Goal: Task Accomplishment & Management: Manage account settings

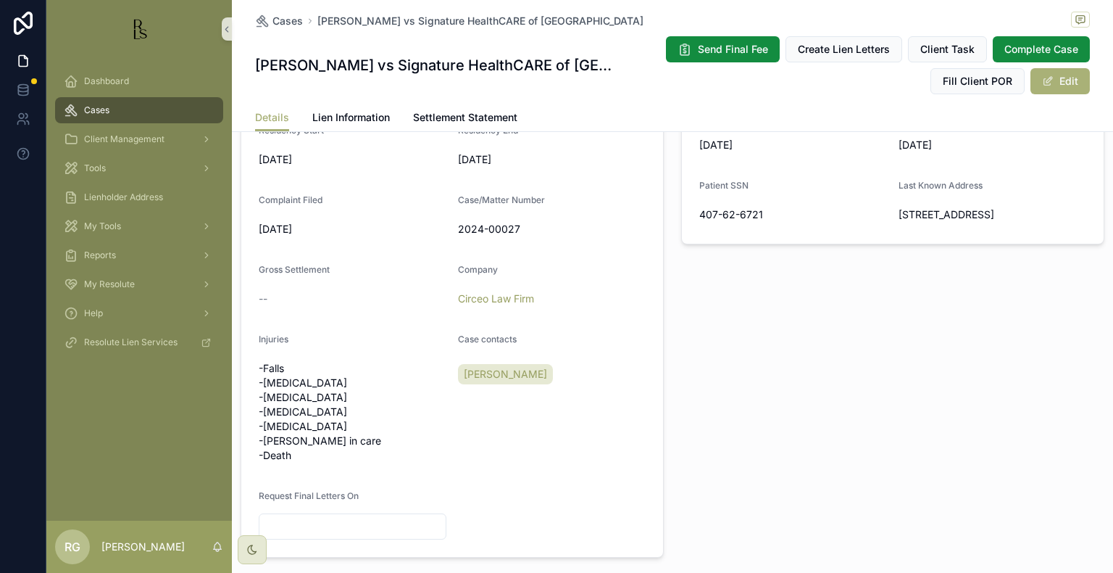
scroll to position [580, 0]
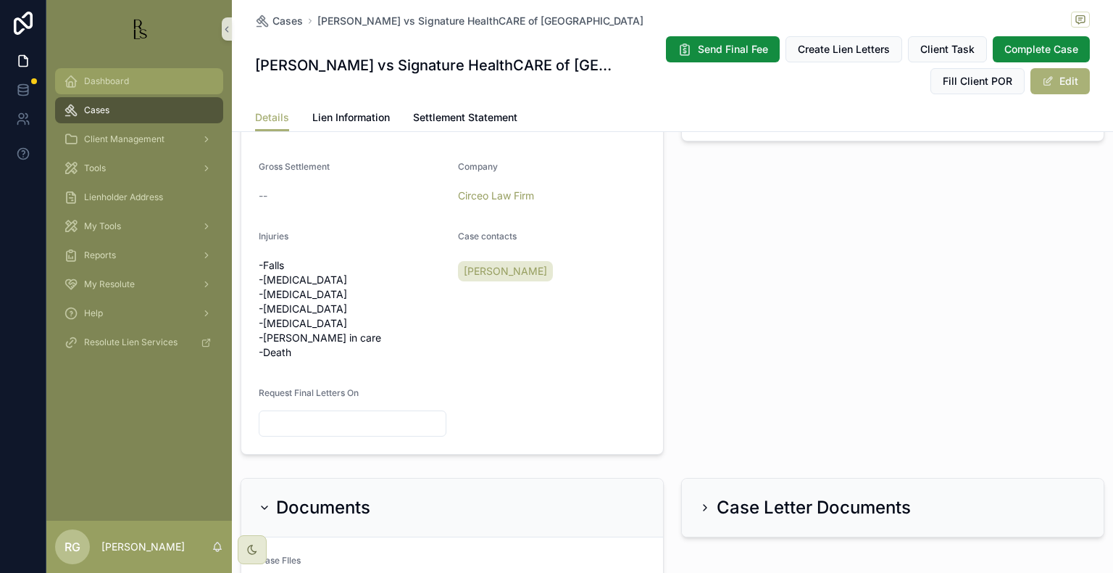
click at [120, 81] on span "Dashboard" at bounding box center [106, 81] width 45 height 12
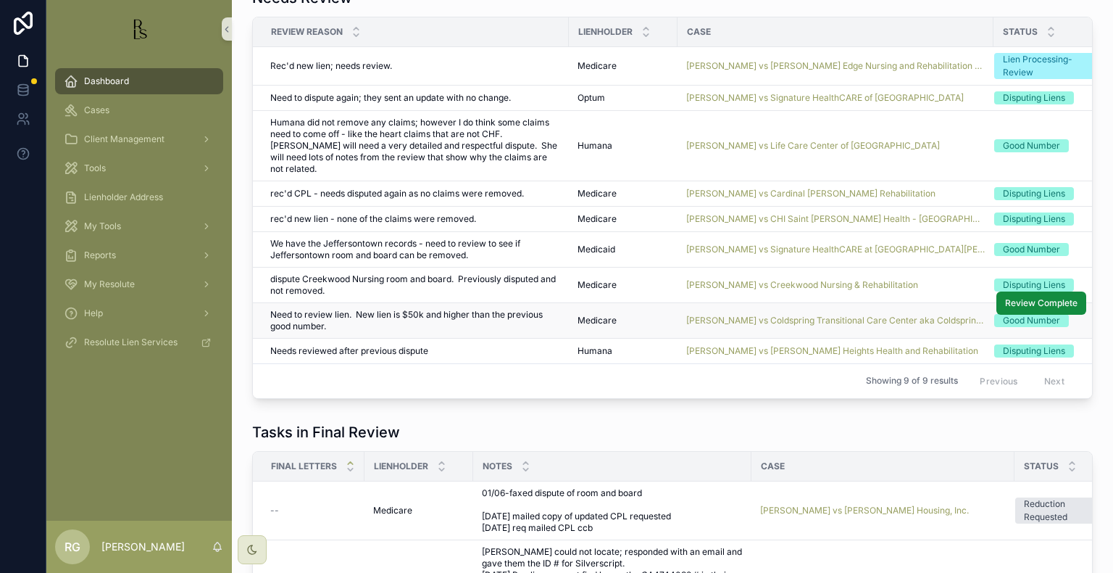
scroll to position [1082, 0]
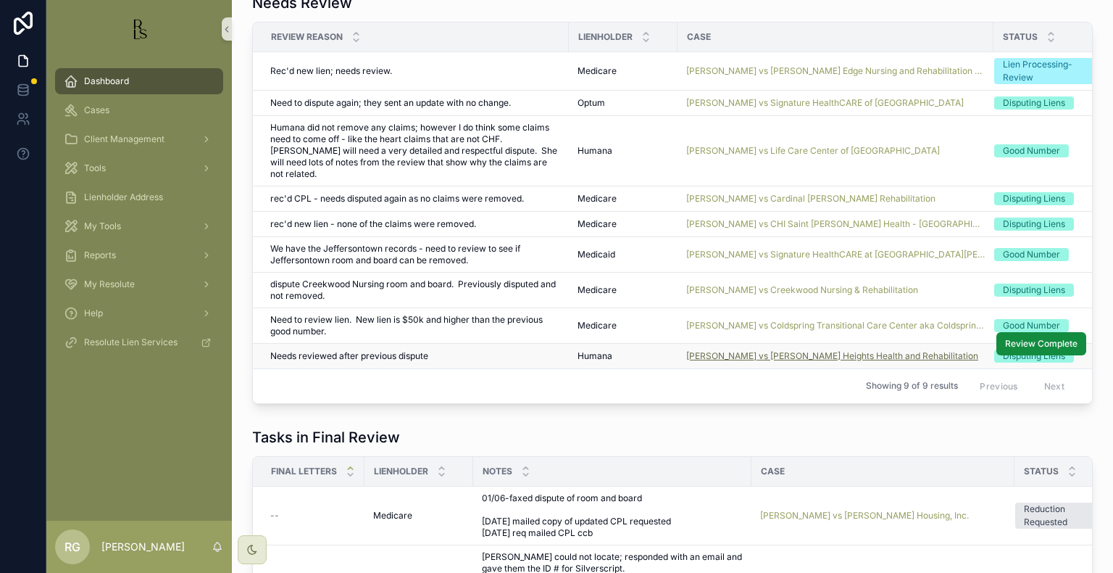
click at [719, 350] on span "[PERSON_NAME] vs [PERSON_NAME] Heights Health and Rehabilitation" at bounding box center [832, 356] width 292 height 12
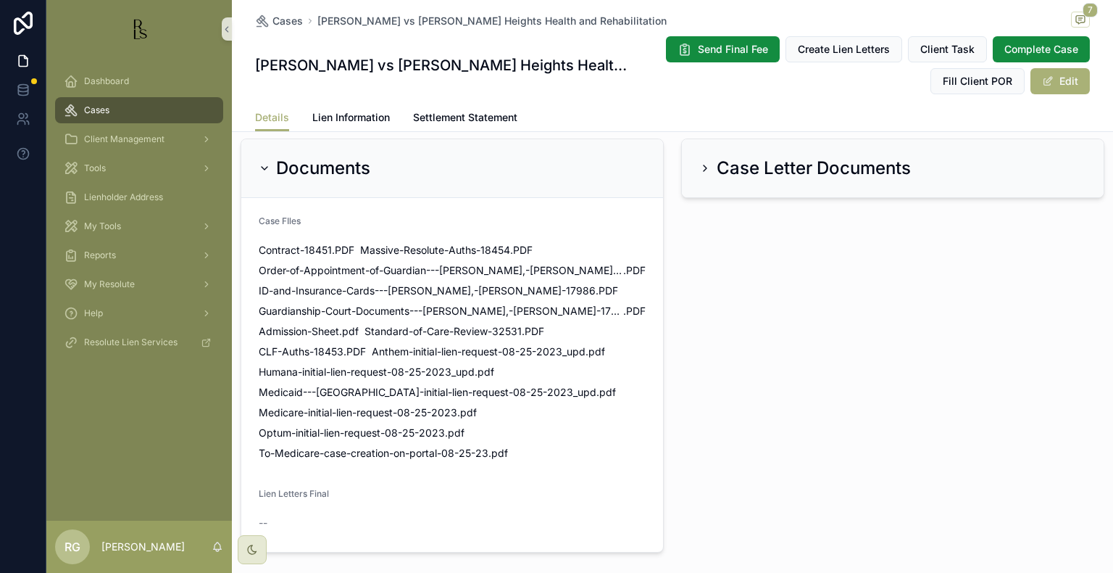
scroll to position [1236, 0]
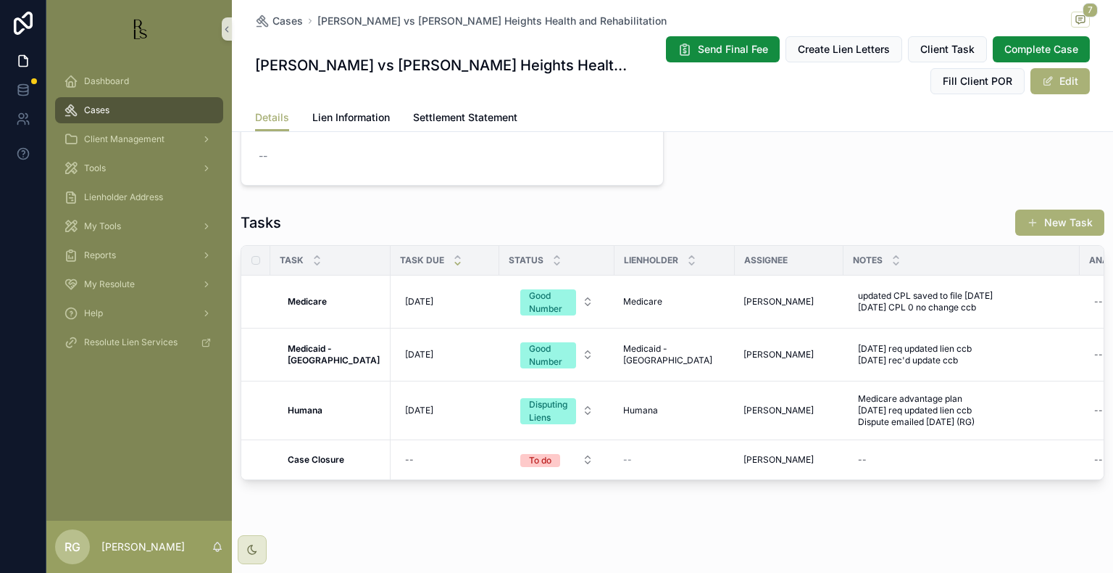
click at [354, 100] on div "Cases [PERSON_NAME] vs [PERSON_NAME] Heights Health and Rehabilitation 7 [PERSO…" at bounding box center [672, 52] width 835 height 104
click at [361, 121] on span "Lien Information" at bounding box center [351, 117] width 78 height 14
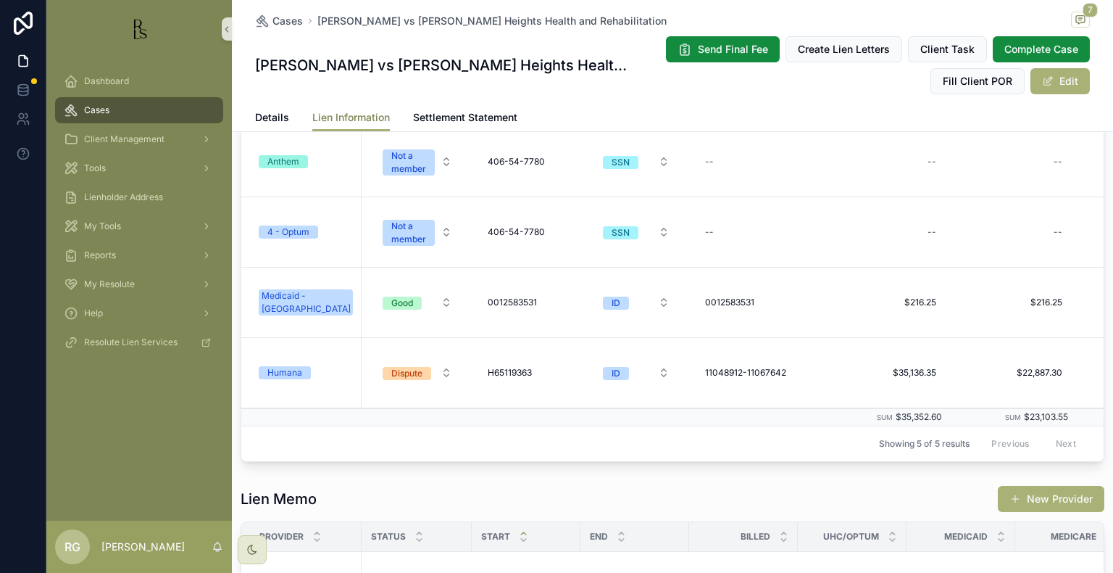
scroll to position [321, 0]
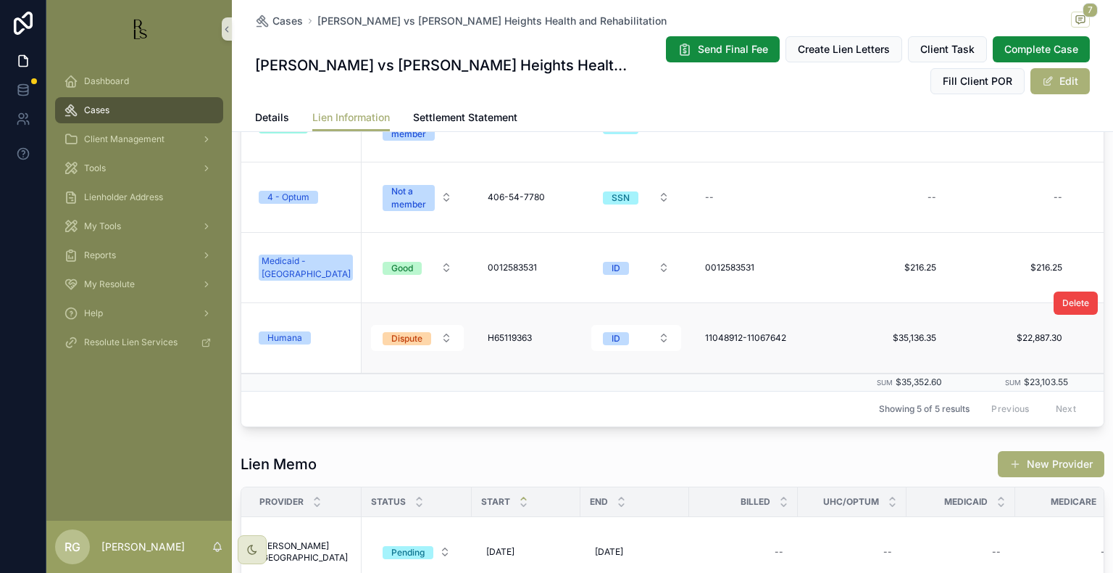
click at [289, 331] on div "Humana" at bounding box center [284, 337] width 35 height 13
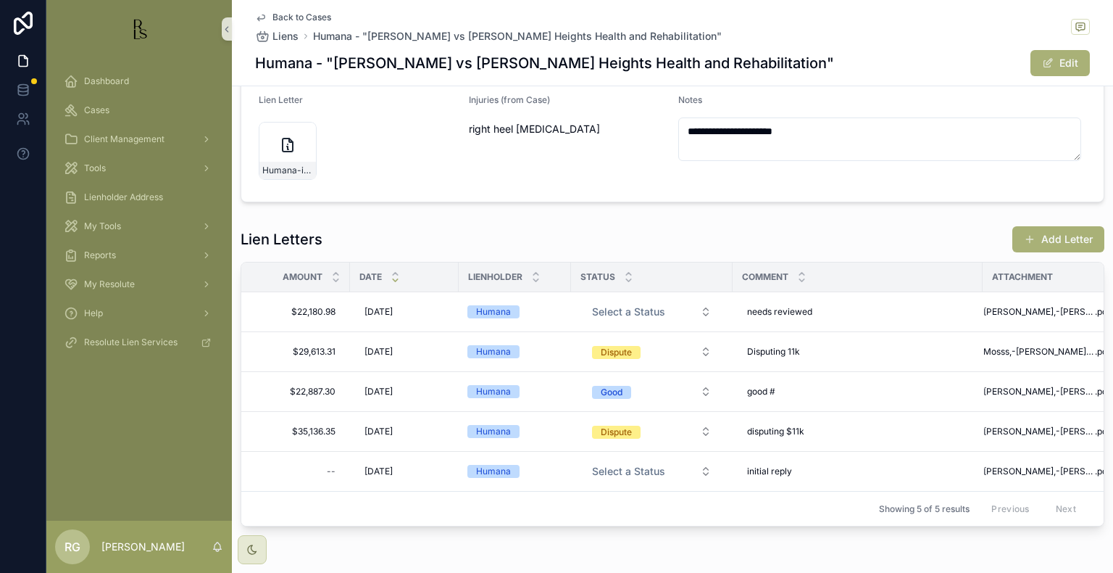
scroll to position [293, 0]
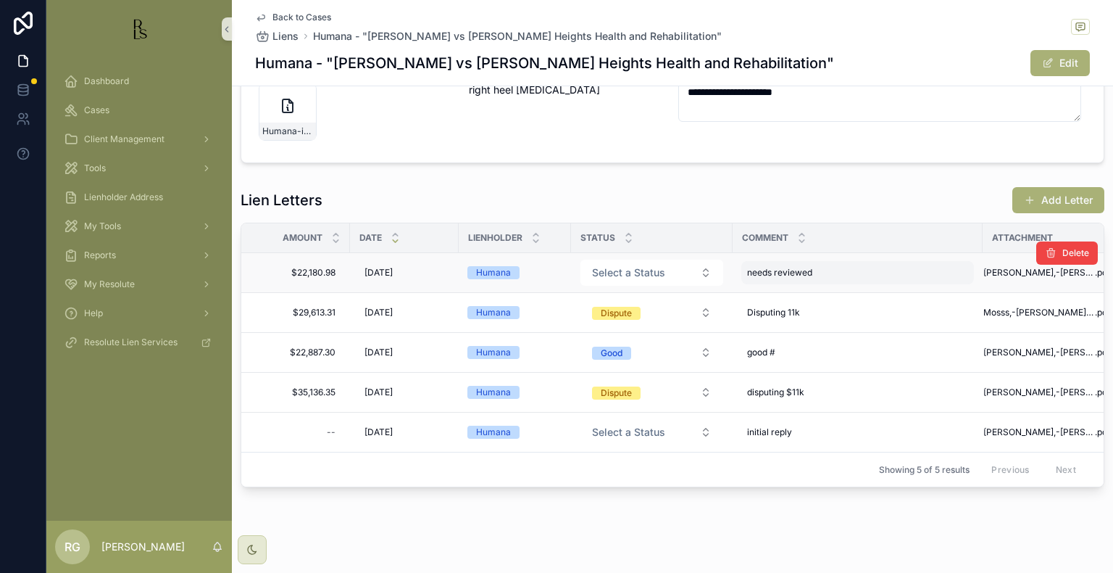
click at [779, 267] on span "needs reviewed" at bounding box center [779, 273] width 65 height 12
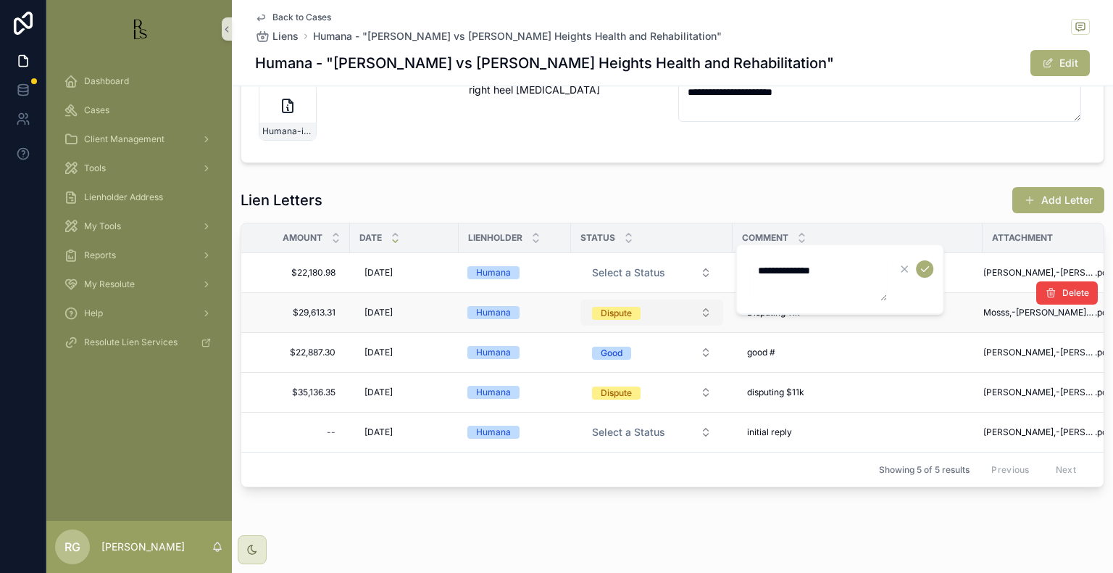
drag, startPoint x: 841, startPoint y: 272, endPoint x: 710, endPoint y: 278, distance: 131.3
click at [710, 278] on div "**********" at bounding box center [579, 286] width 1067 height 573
drag, startPoint x: 850, startPoint y: 262, endPoint x: 744, endPoint y: 273, distance: 106.3
click at [744, 273] on div "**********" at bounding box center [840, 279] width 209 height 71
type textarea "******"
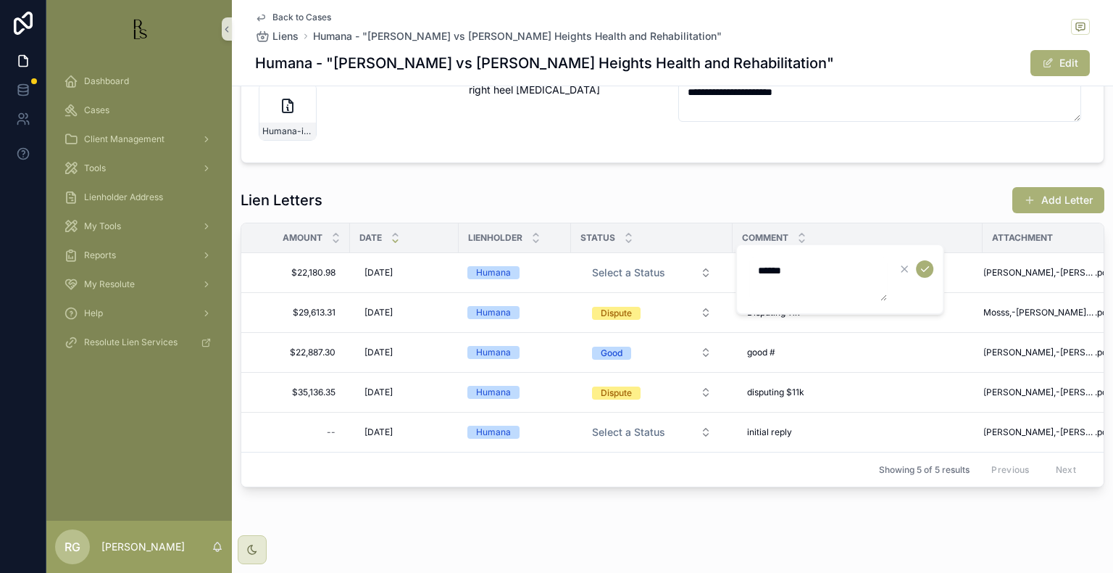
click at [926, 278] on form "******" at bounding box center [842, 279] width 186 height 45
click at [928, 268] on icon "scrollable content" at bounding box center [925, 269] width 12 height 12
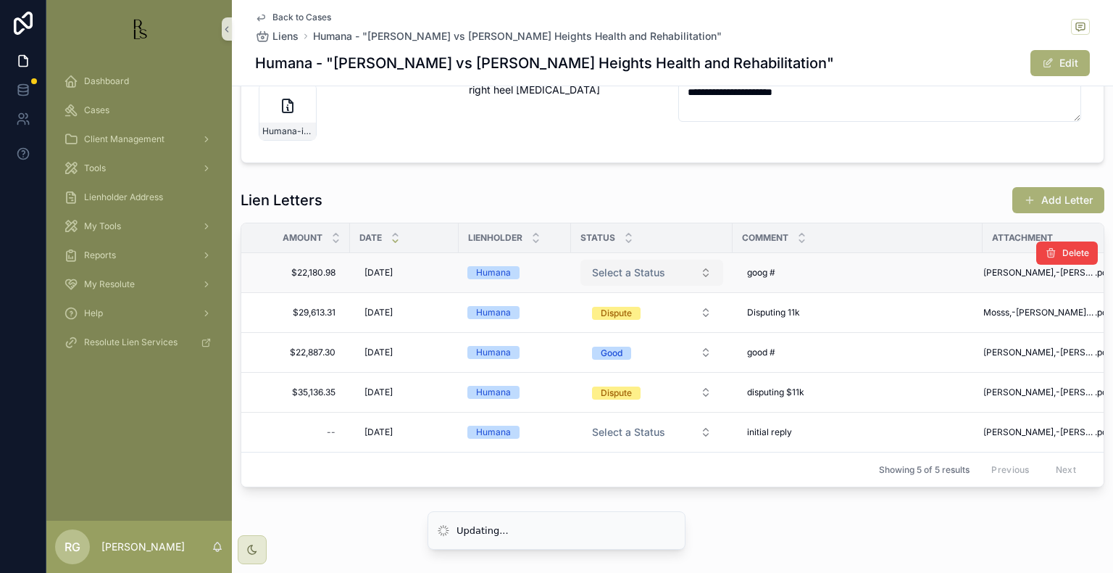
click at [697, 259] on button "Select a Status" at bounding box center [652, 272] width 143 height 26
click at [789, 261] on div "goog # goog #" at bounding box center [857, 272] width 233 height 23
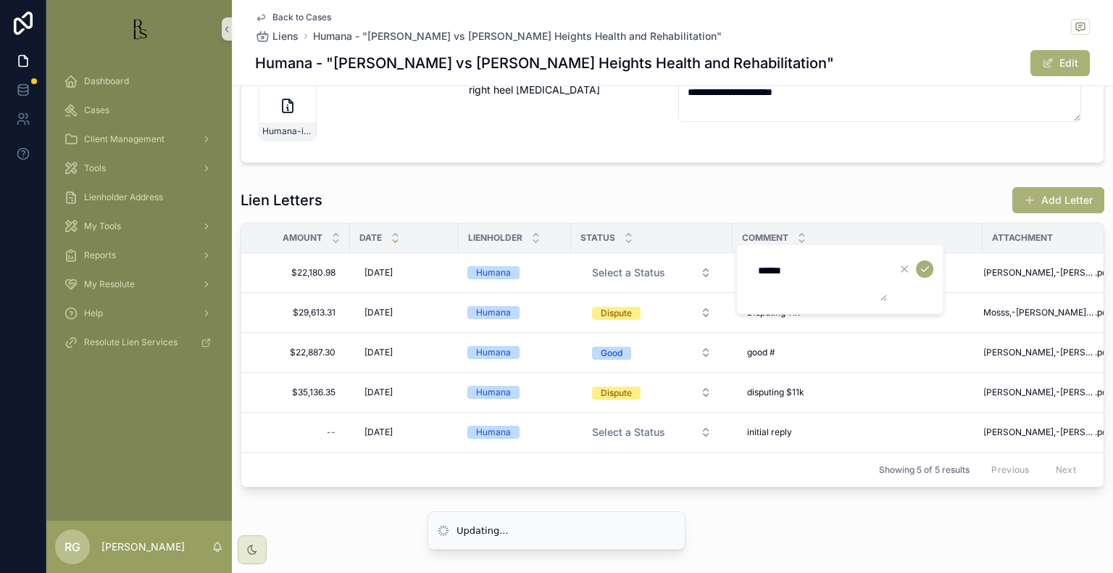
drag, startPoint x: 784, startPoint y: 273, endPoint x: 776, endPoint y: 274, distance: 8.1
click at [776, 274] on textarea "******" at bounding box center [818, 278] width 138 height 43
type textarea "******"
click at [919, 266] on icon "scrollable content" at bounding box center [925, 269] width 12 height 12
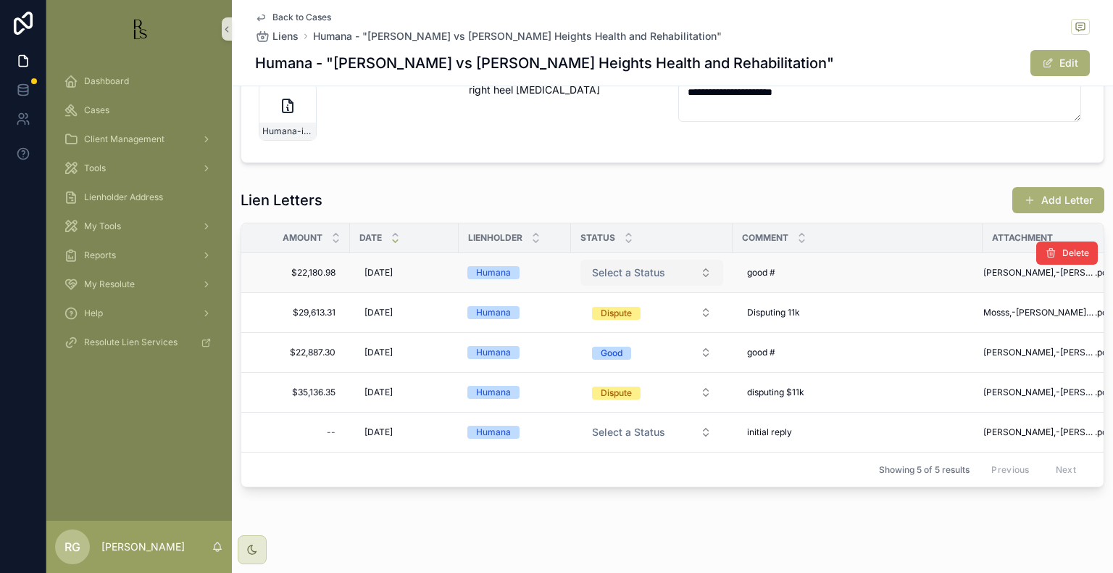
click at [681, 259] on button "Select a Status" at bounding box center [652, 272] width 143 height 26
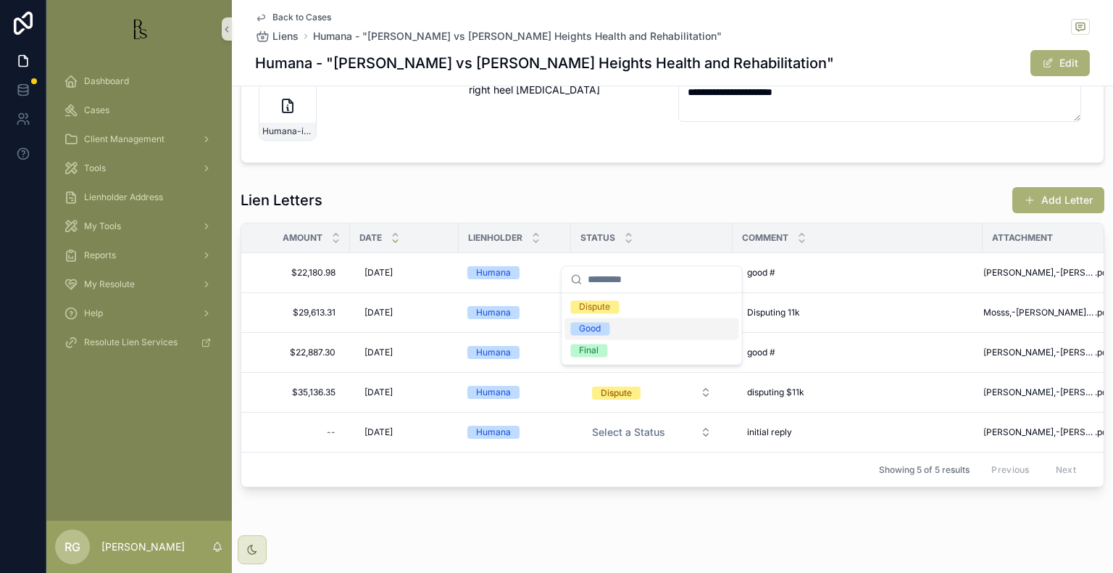
click at [618, 330] on div "Good" at bounding box center [652, 328] width 174 height 22
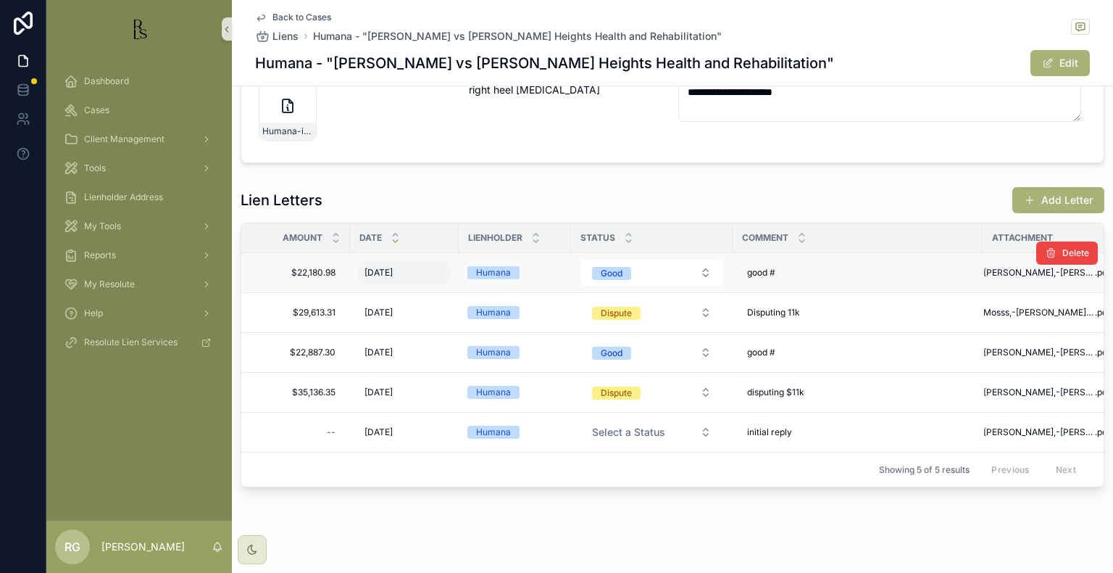
click at [383, 267] on span "[DATE]" at bounding box center [379, 273] width 28 height 12
click at [409, 261] on div "[DATE] [DATE]" at bounding box center [404, 272] width 91 height 23
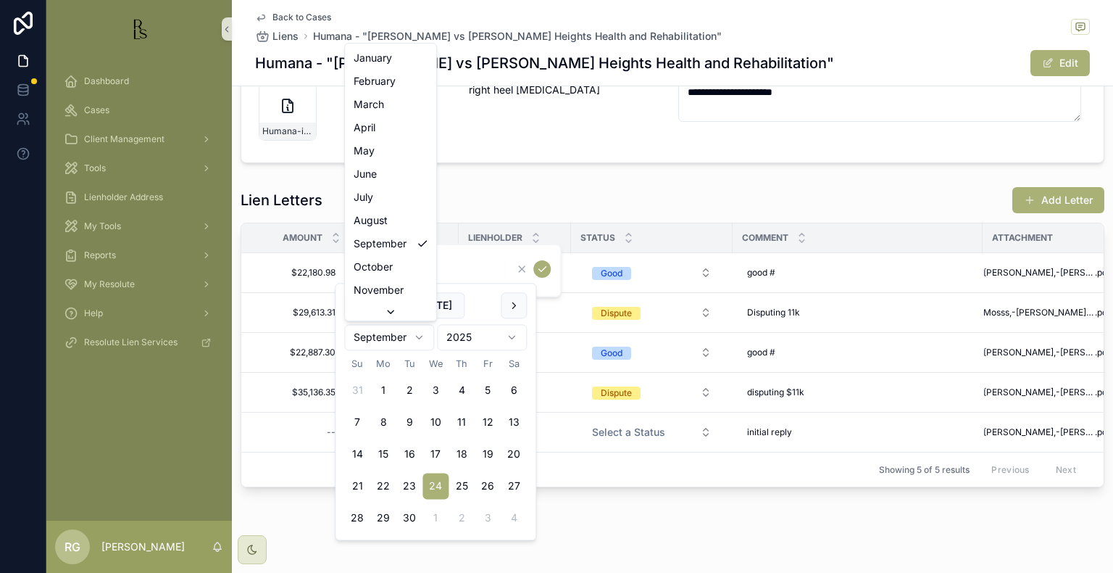
click at [426, 344] on html "**********" at bounding box center [556, 286] width 1113 height 573
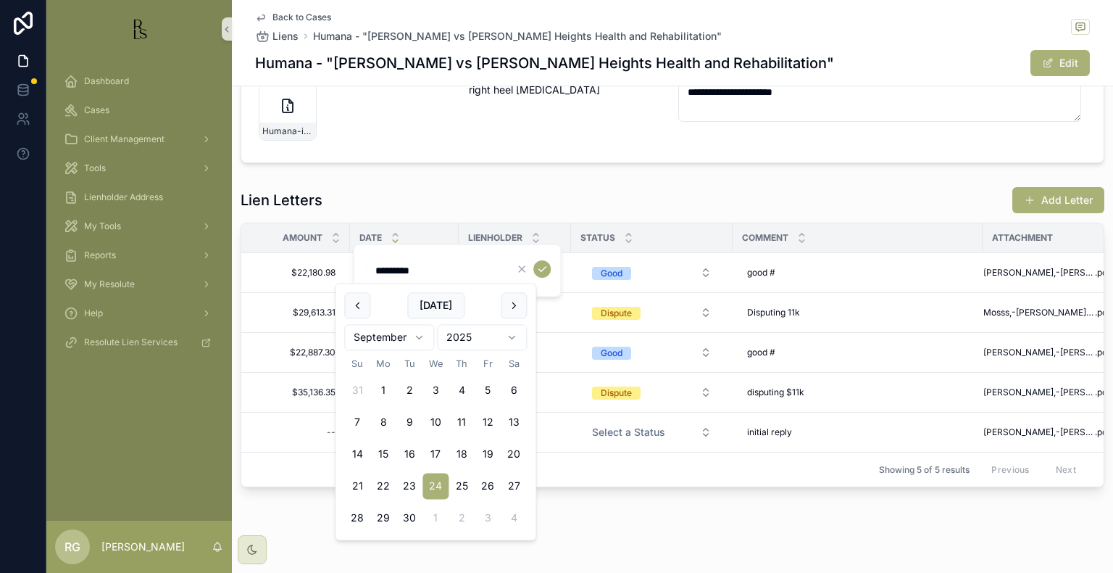
click at [420, 336] on html "**********" at bounding box center [556, 286] width 1113 height 573
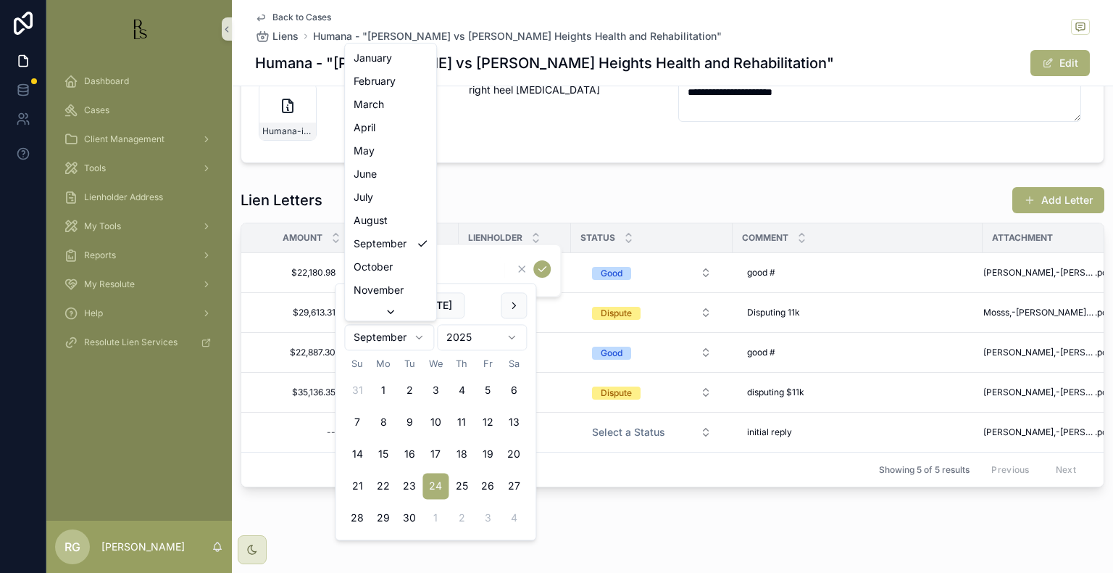
scroll to position [24, 0]
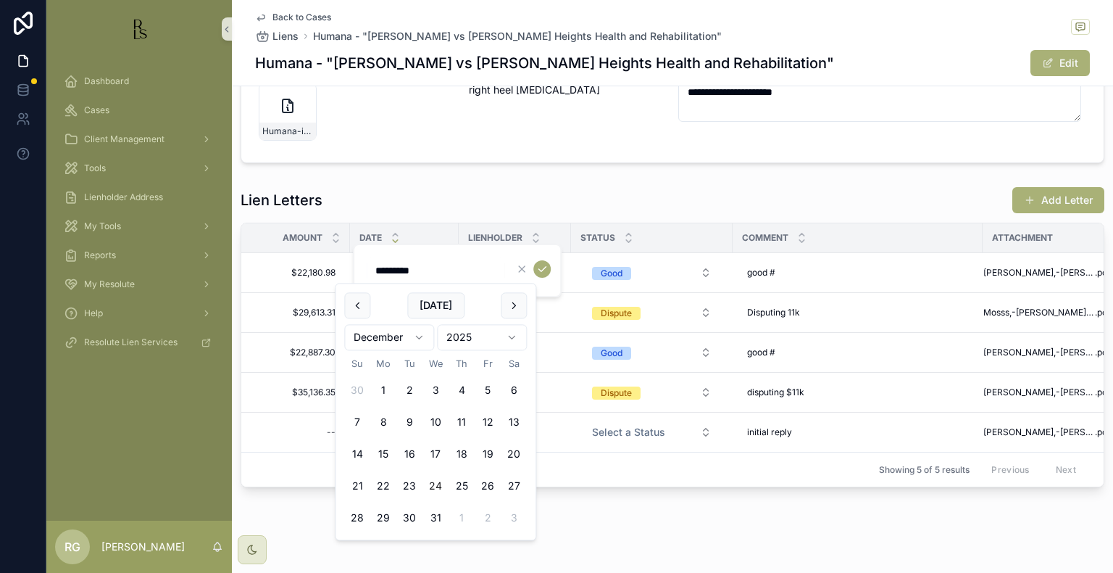
click at [435, 484] on button "24" at bounding box center [436, 486] width 26 height 26
type input "**********"
click at [536, 274] on icon "scrollable content" at bounding box center [542, 269] width 12 height 12
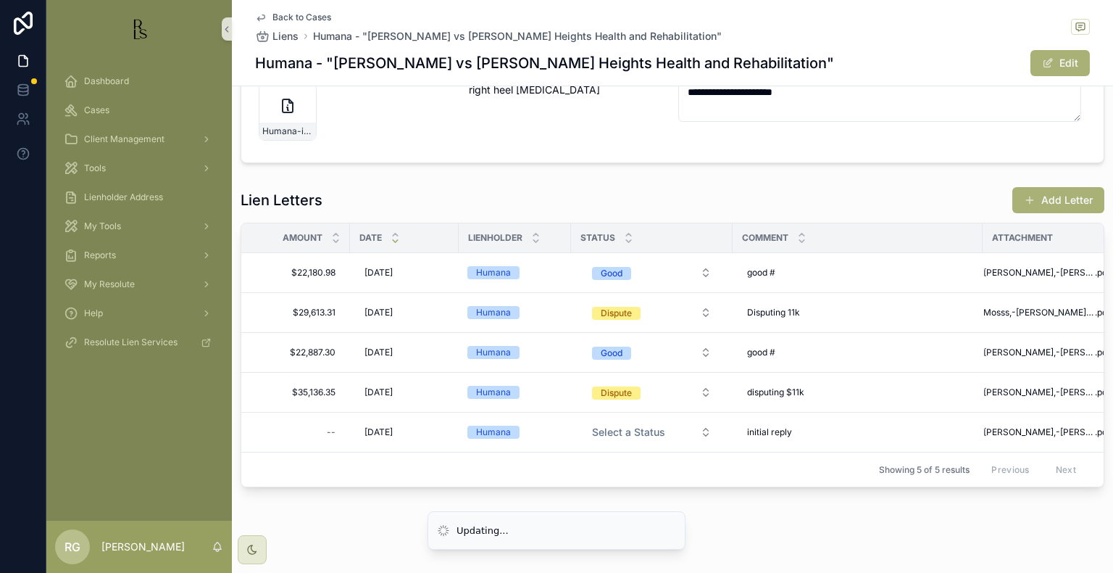
click at [573, 186] on div "Lien Letters Add Letter" at bounding box center [673, 200] width 864 height 28
click at [83, 79] on div "Dashboard" at bounding box center [139, 81] width 151 height 23
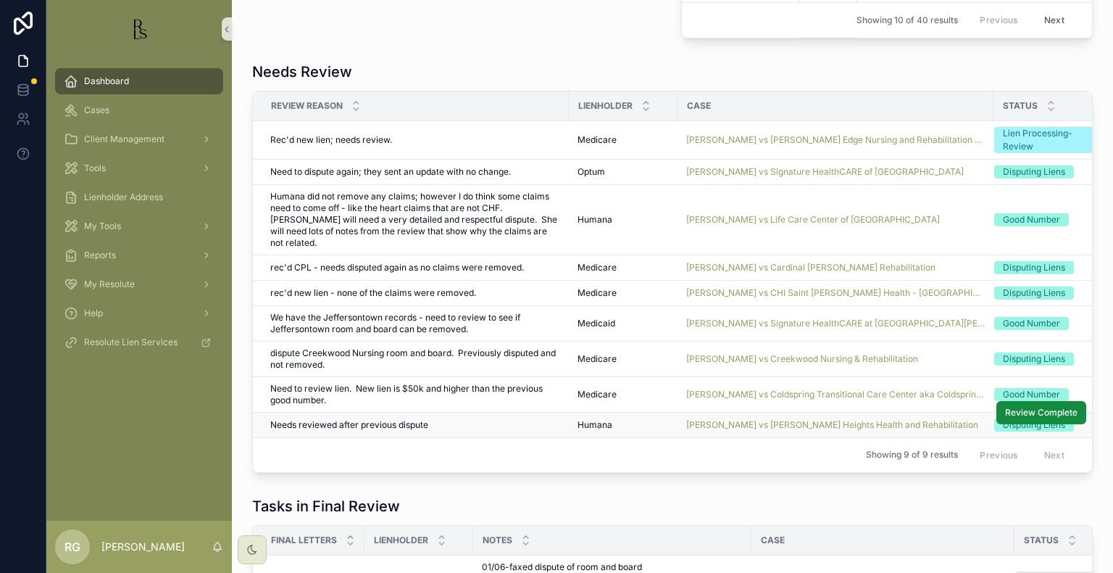
scroll to position [1013, 0]
click at [733, 419] on span "[PERSON_NAME] vs [PERSON_NAME] Heights Health and Rehabilitation" at bounding box center [832, 425] width 292 height 12
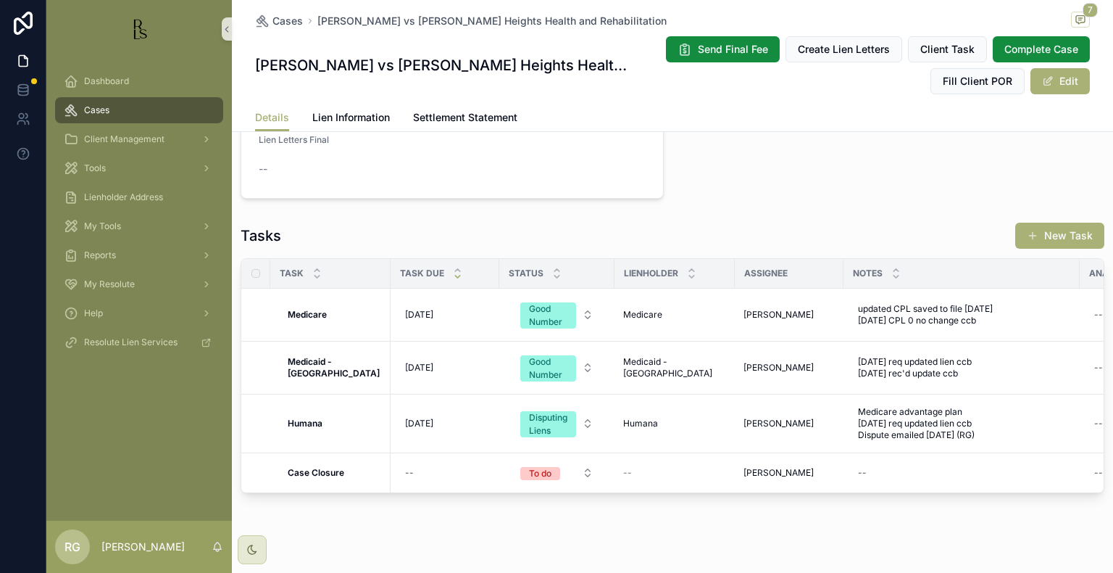
scroll to position [1236, 0]
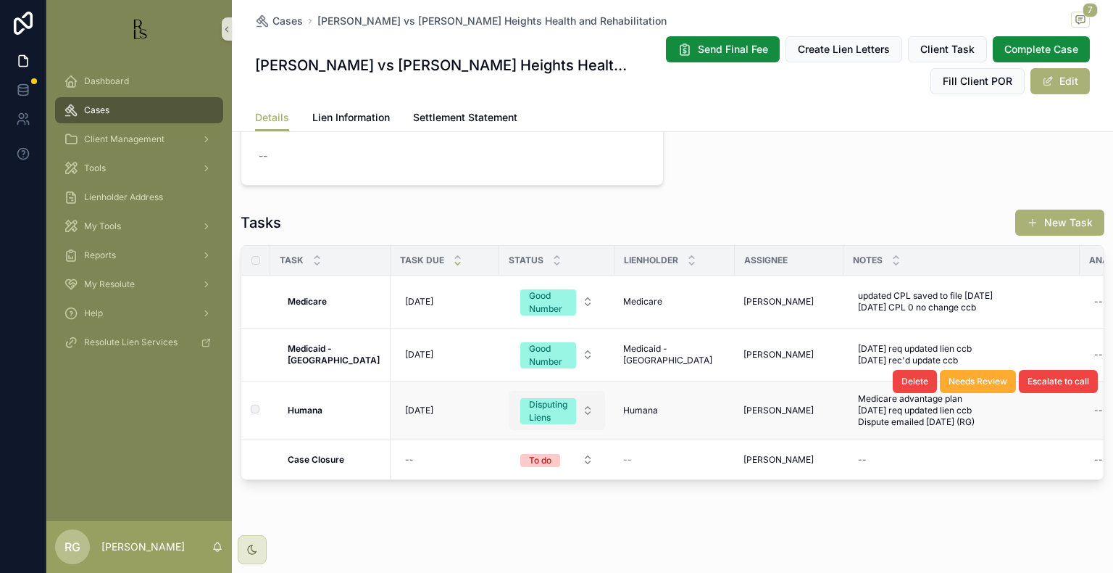
click at [578, 397] on button "Disputing Liens" at bounding box center [557, 410] width 96 height 39
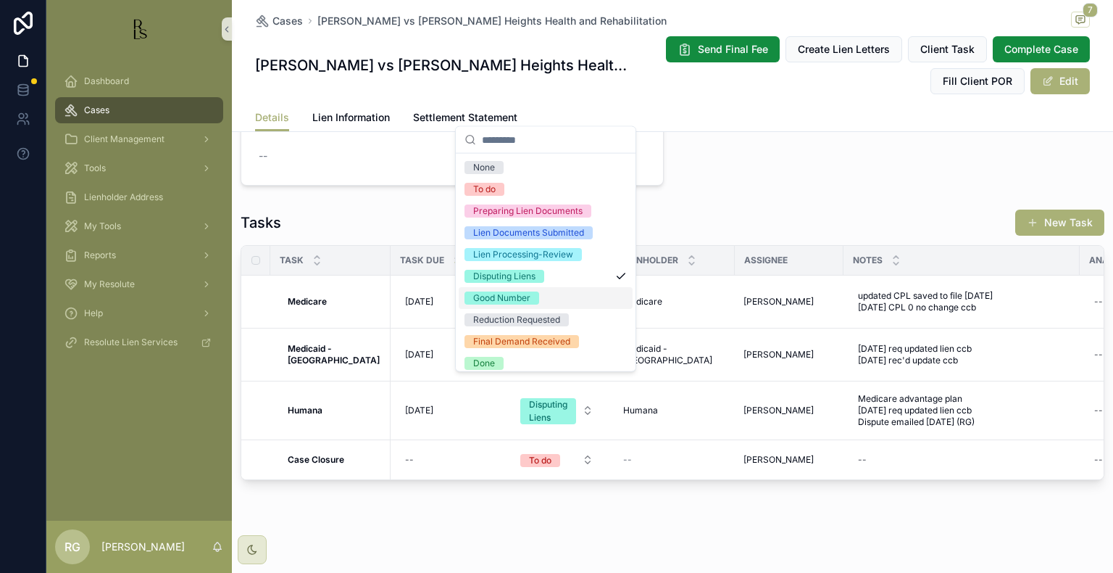
click at [495, 298] on div "Good Number" at bounding box center [501, 297] width 57 height 13
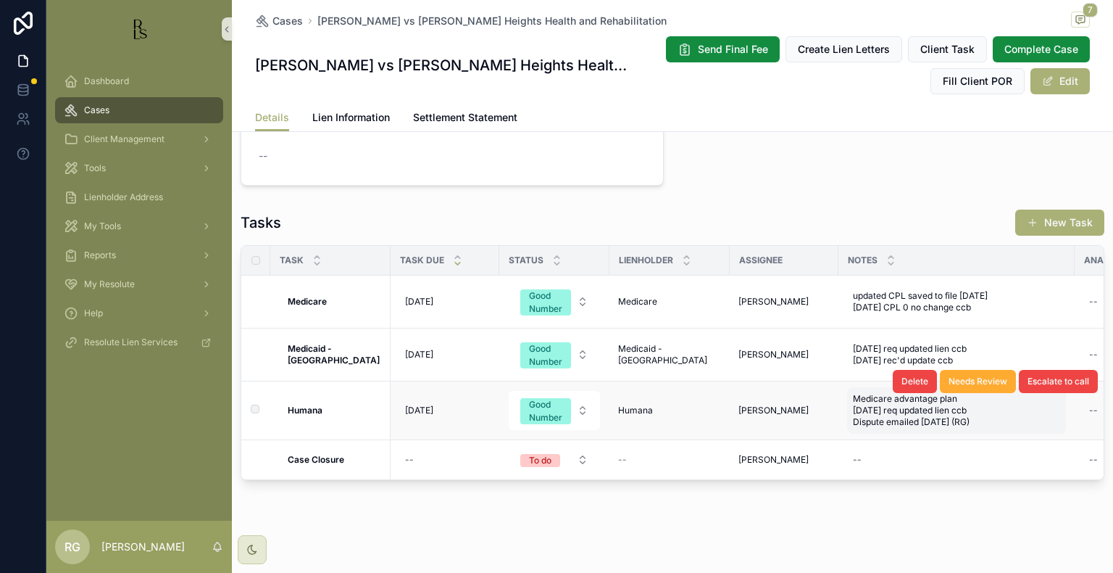
click at [957, 412] on div "Medicare advantage plan [DATE] req updated lien ccb Dispute emailed [DATE] (RG)…" at bounding box center [956, 410] width 219 height 46
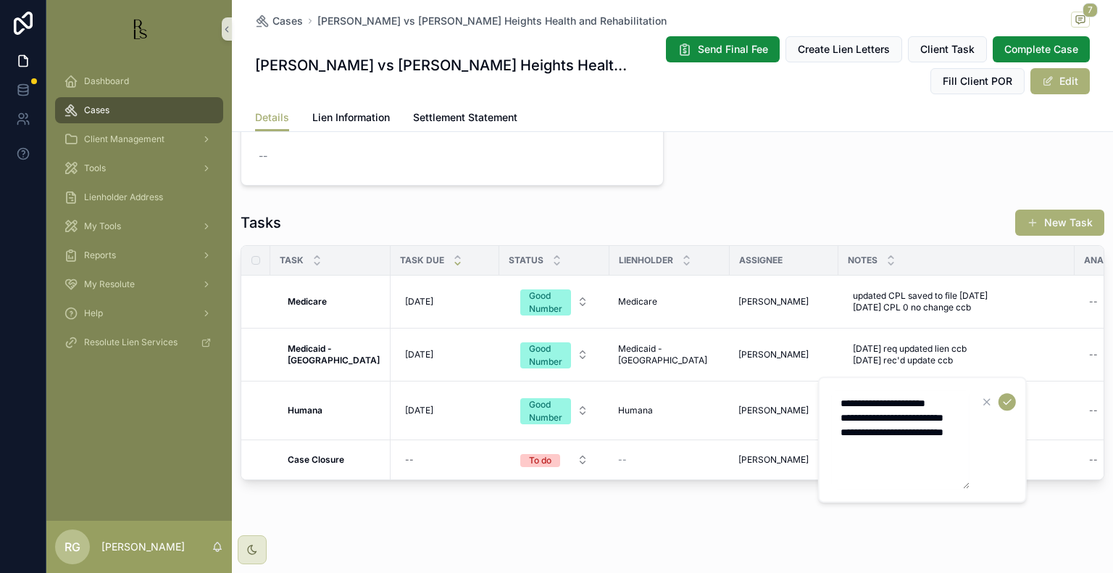
click at [904, 473] on textarea "**********" at bounding box center [901, 439] width 138 height 99
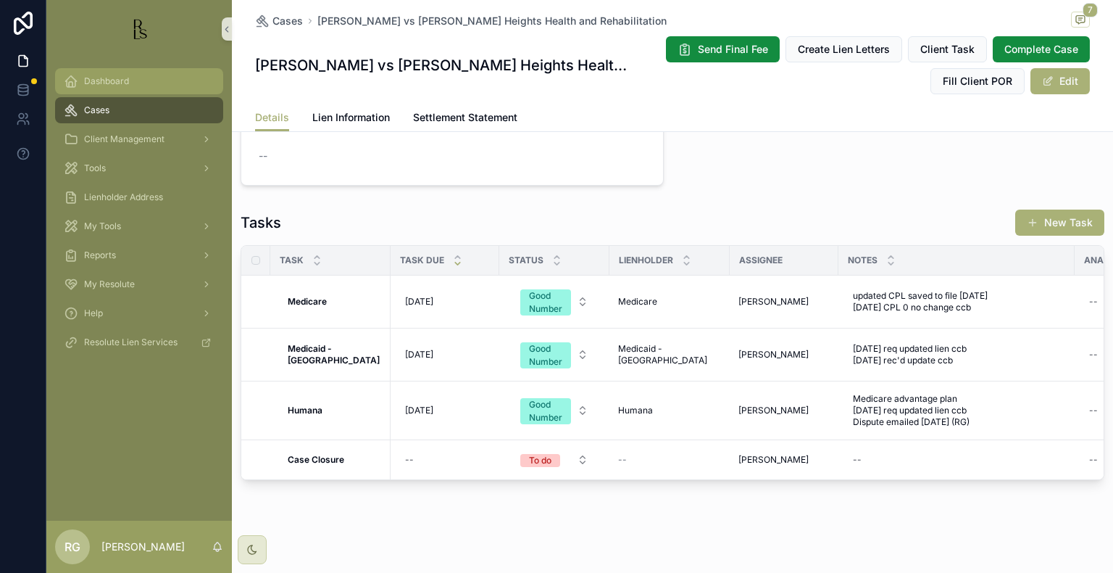
click at [126, 88] on div "Dashboard" at bounding box center [139, 81] width 151 height 23
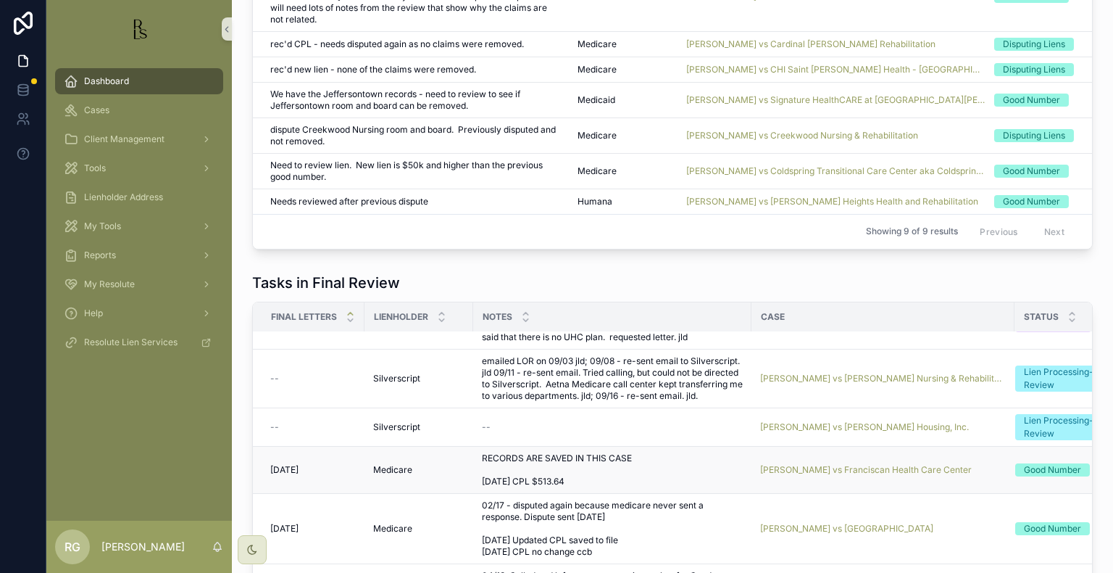
scroll to position [232, 0]
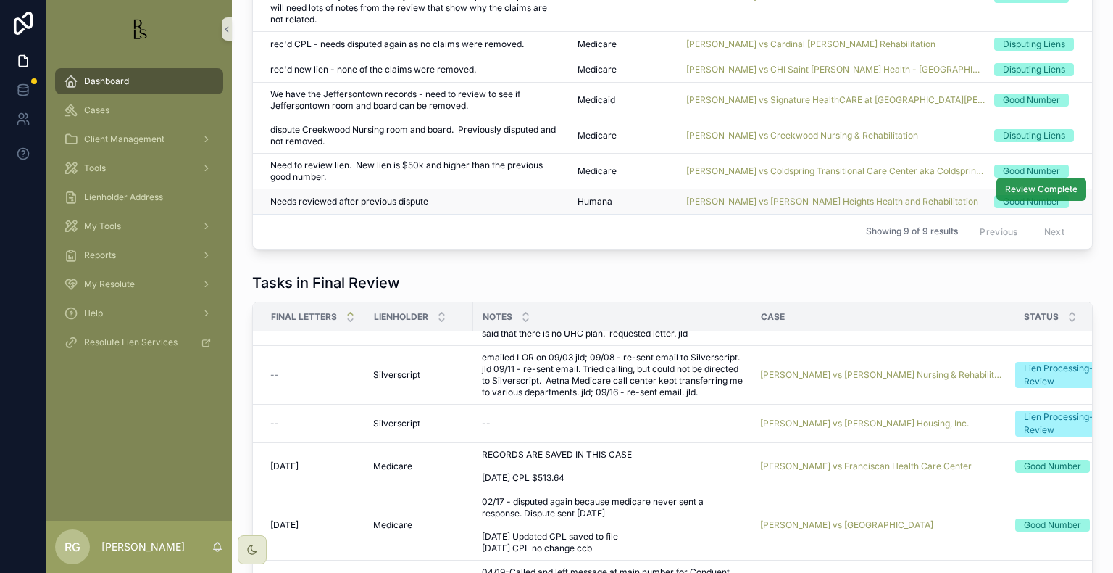
click at [1026, 183] on span "Review Complete" at bounding box center [1041, 189] width 72 height 12
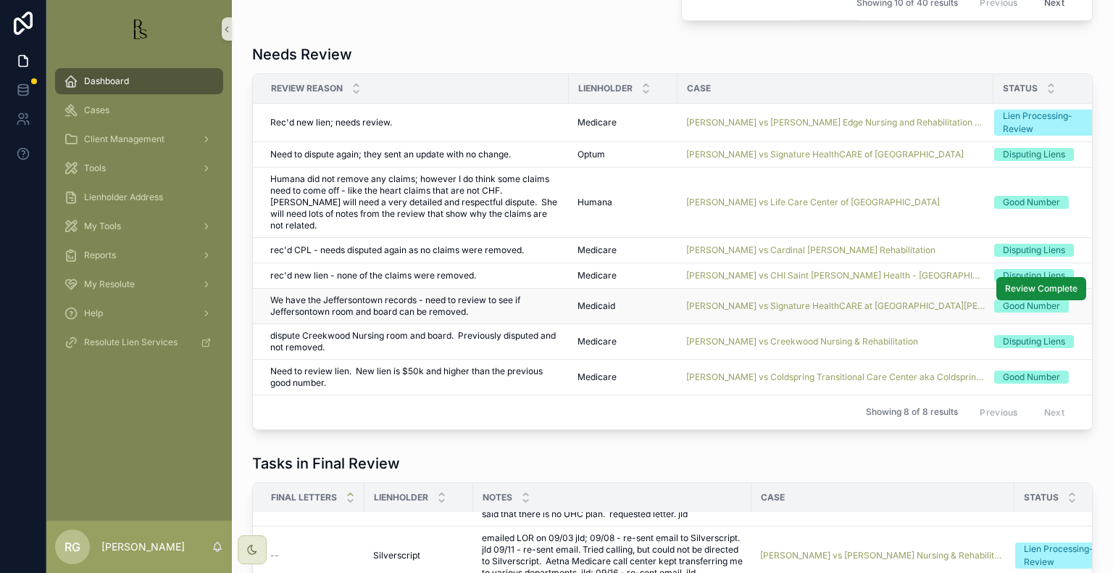
scroll to position [1019, 0]
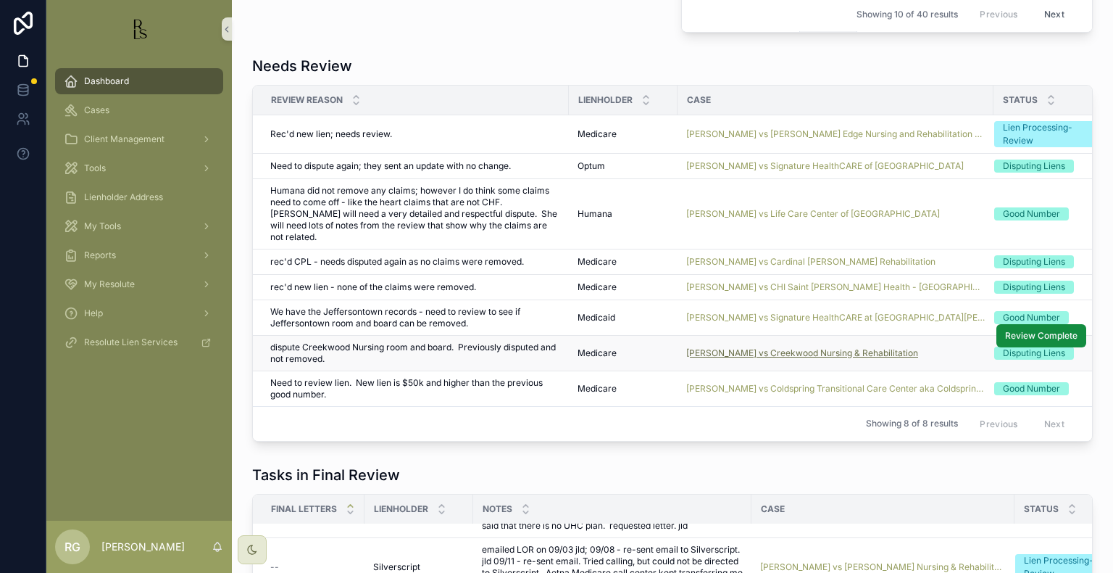
click at [718, 347] on span "[PERSON_NAME] vs Creekwood Nursing & Rehabilitation" at bounding box center [802, 353] width 232 height 12
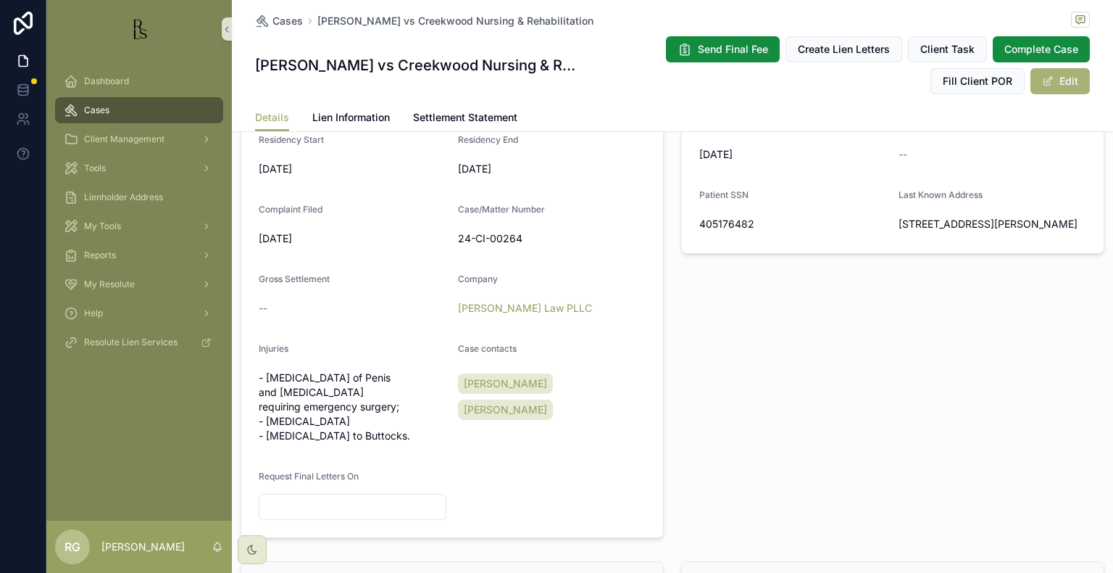
scroll to position [435, 0]
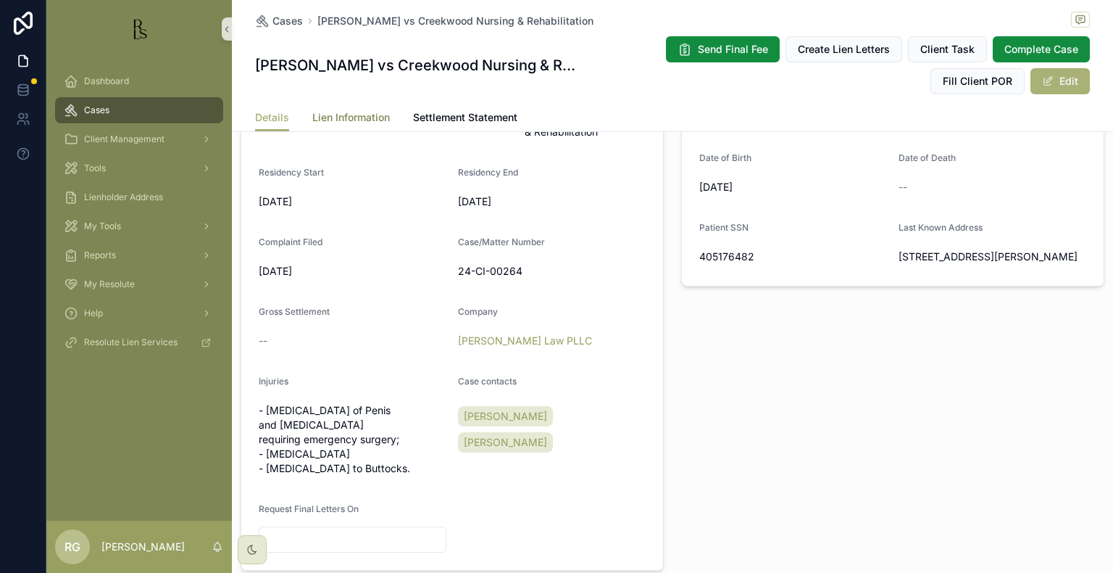
click at [346, 105] on link "Lien Information" at bounding box center [351, 118] width 78 height 29
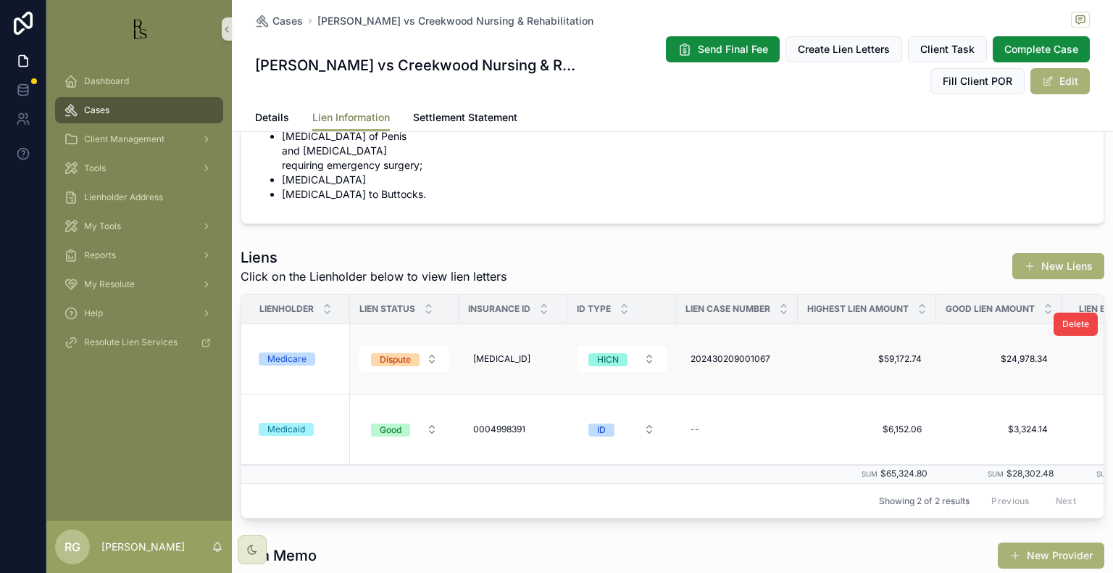
scroll to position [72, 0]
click at [491, 352] on span "[MEDICAL_ID]" at bounding box center [501, 358] width 57 height 12
drag, startPoint x: 562, startPoint y: 369, endPoint x: 476, endPoint y: 370, distance: 86.2
click at [476, 370] on input "**********" at bounding box center [544, 364] width 138 height 20
click at [710, 352] on span "202430209001067" at bounding box center [731, 358] width 80 height 12
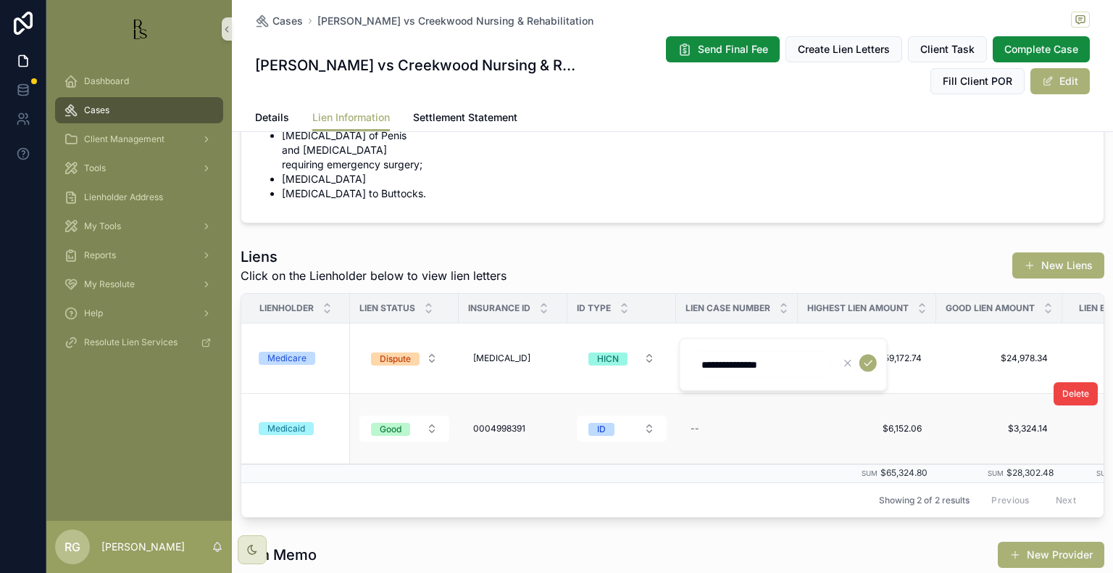
drag, startPoint x: 806, startPoint y: 362, endPoint x: 678, endPoint y: 378, distance: 128.5
click at [678, 378] on div "Dashboard Cases Client Management Tools Lienholder Address My Tools Reports My …" at bounding box center [579, 286] width 1067 height 573
drag, startPoint x: 804, startPoint y: 362, endPoint x: 699, endPoint y: 367, distance: 105.2
click at [699, 367] on input "**********" at bounding box center [762, 364] width 138 height 20
click at [286, 352] on div "Medicare" at bounding box center [286, 358] width 39 height 13
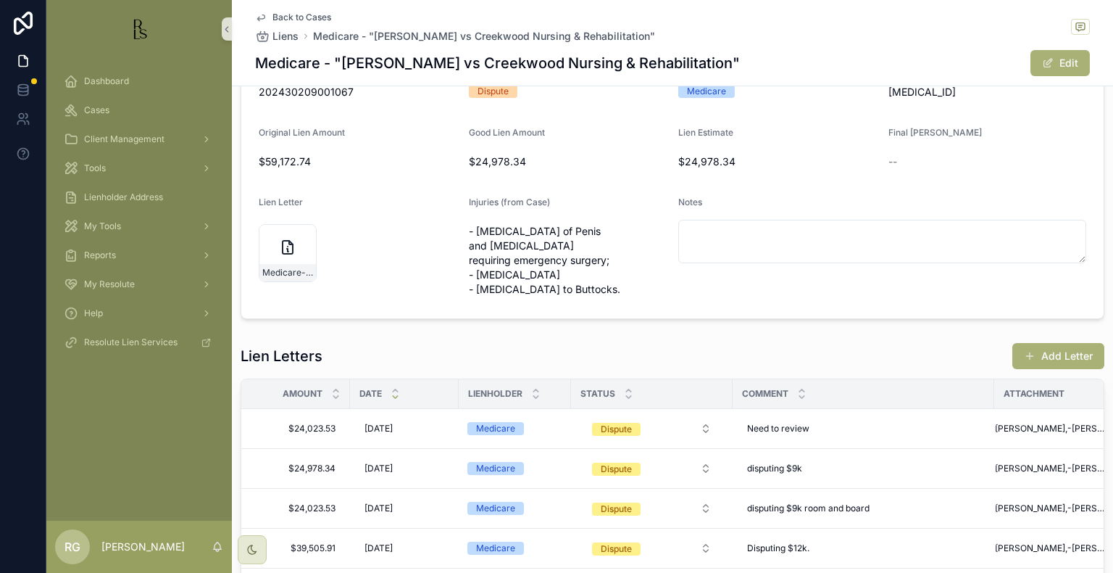
scroll to position [301, 0]
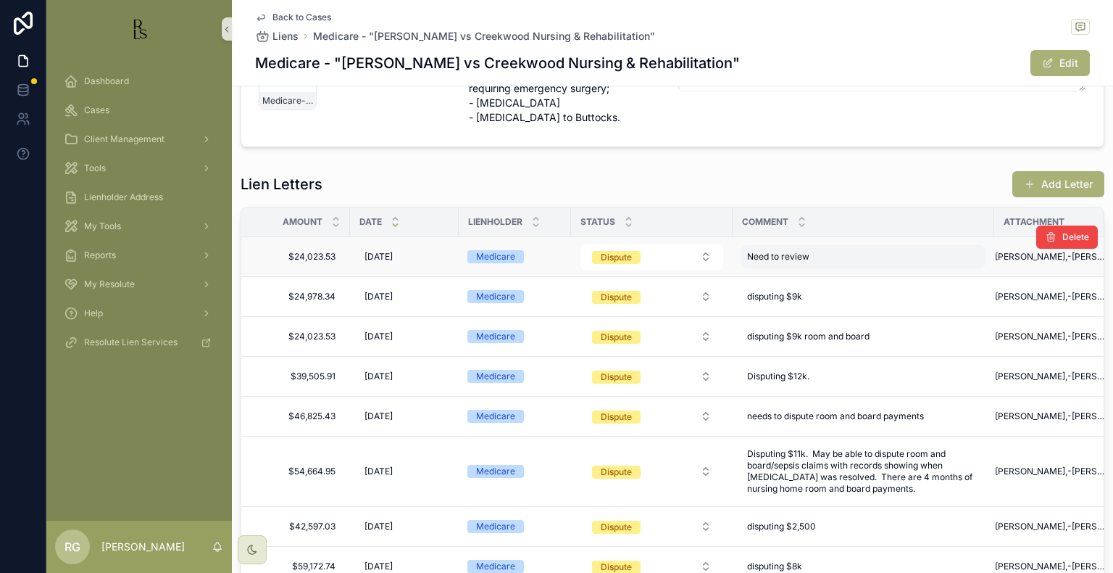
click at [809, 245] on div "Need to review Need to review" at bounding box center [863, 256] width 244 height 23
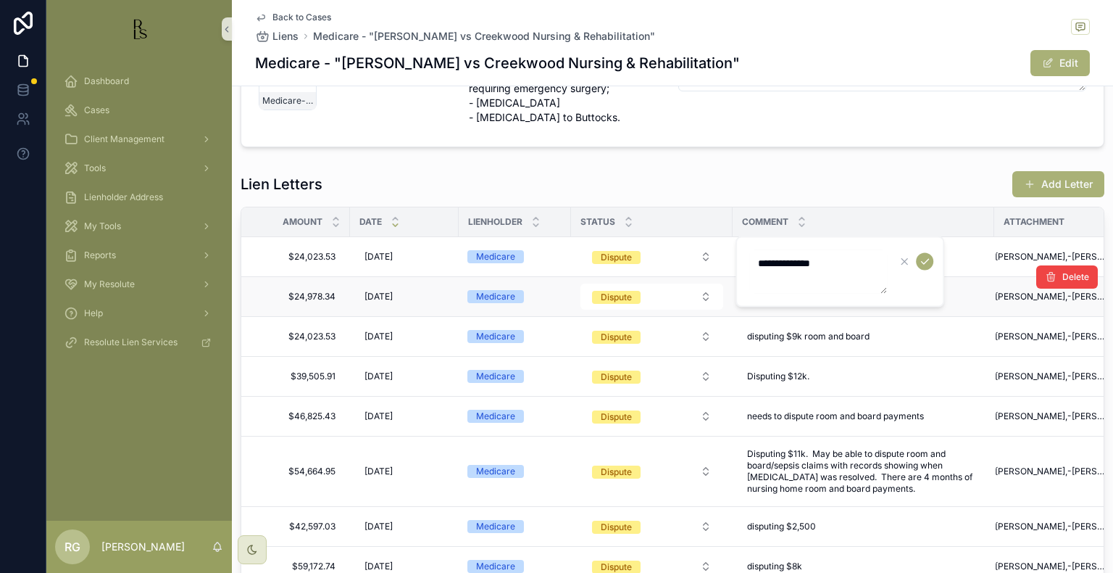
drag, startPoint x: 843, startPoint y: 265, endPoint x: 691, endPoint y: 264, distance: 151.5
click at [691, 264] on div "Dashboard Cases Client Management Tools Lienholder Address My Tools Reports My …" at bounding box center [579, 286] width 1067 height 573
drag, startPoint x: 849, startPoint y: 265, endPoint x: 760, endPoint y: 266, distance: 89.9
click at [760, 266] on textarea "**********" at bounding box center [818, 271] width 138 height 43
type textarea "**********"
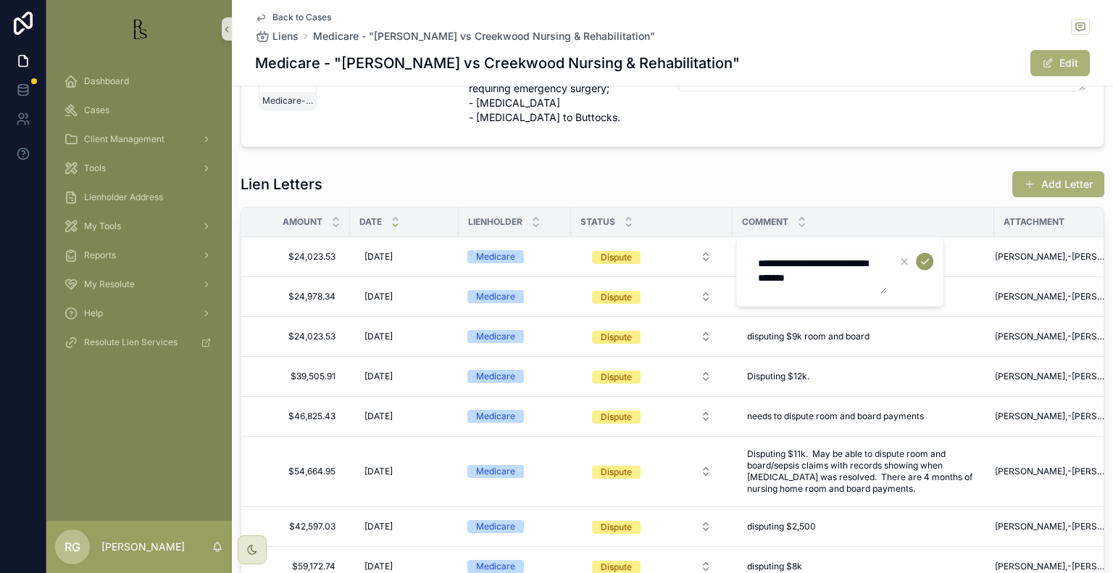
click at [918, 261] on button "scrollable content" at bounding box center [924, 261] width 17 height 17
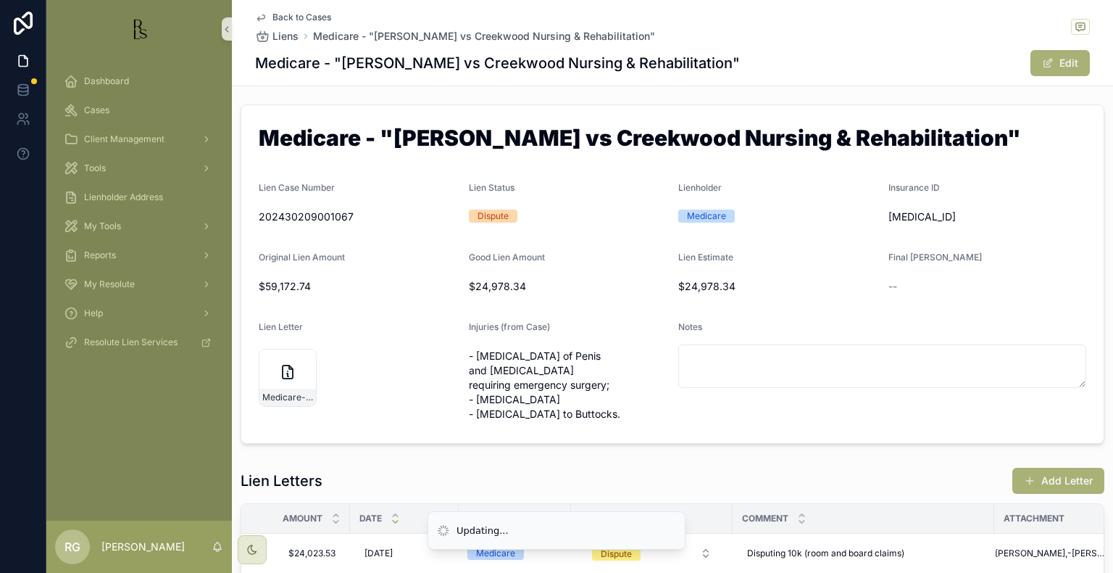
scroll to position [0, 0]
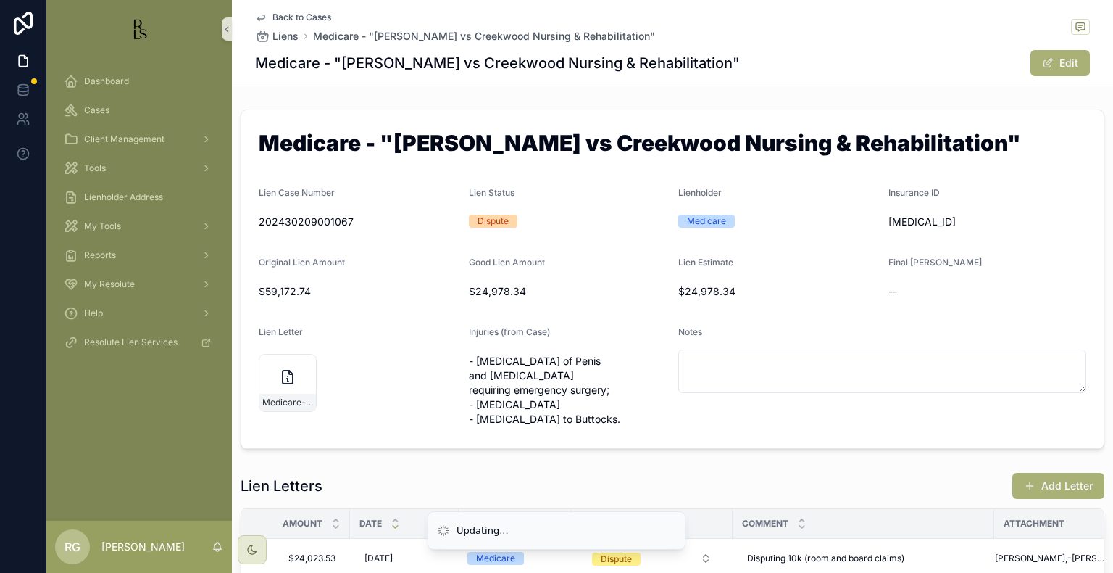
click at [304, 22] on span "Back to Cases" at bounding box center [302, 18] width 59 height 12
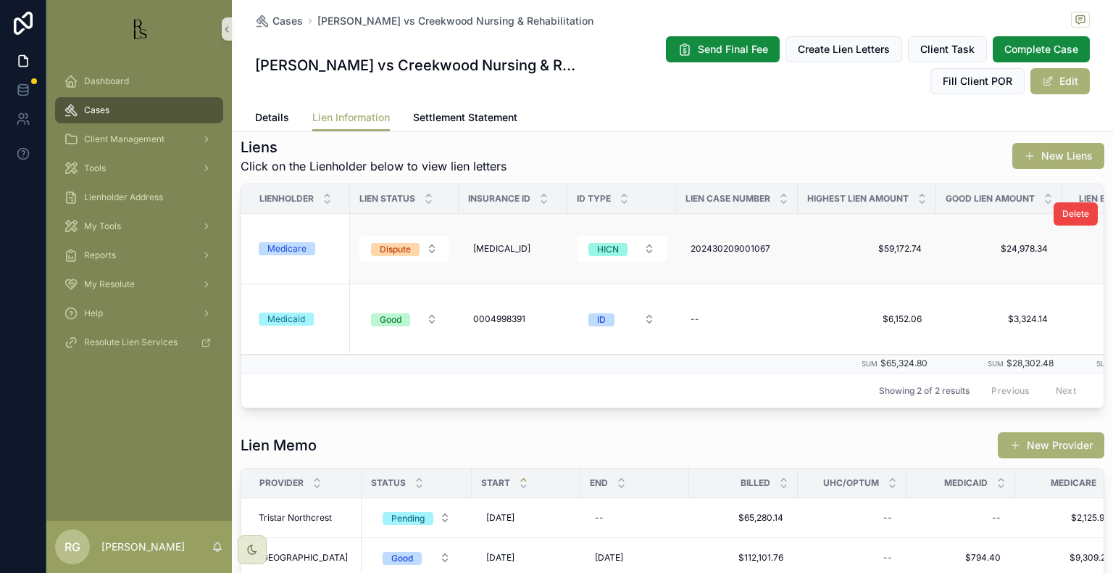
scroll to position [217, 0]
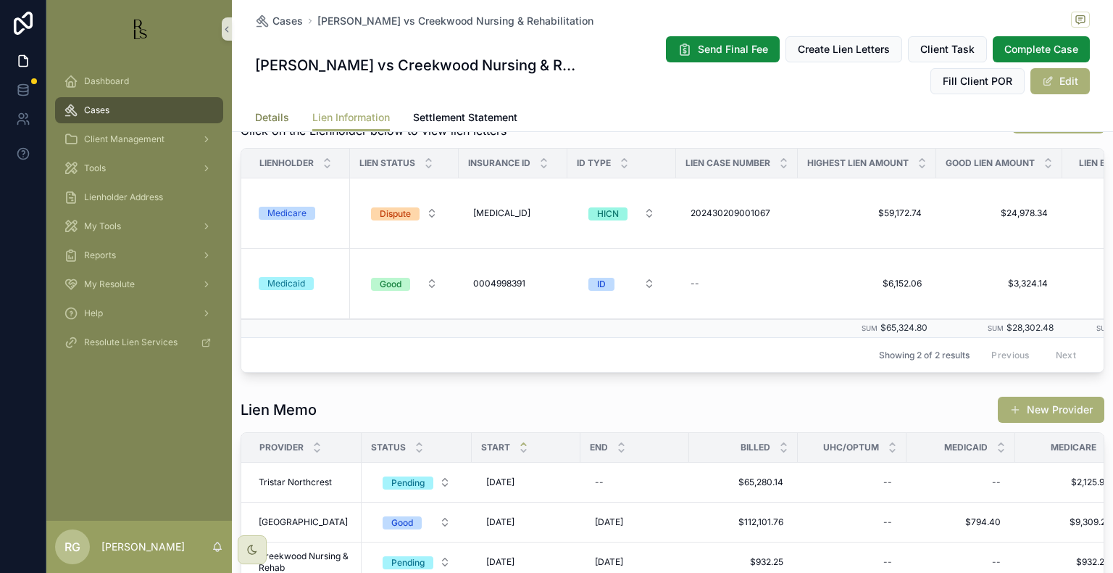
click at [271, 115] on span "Details" at bounding box center [272, 117] width 34 height 14
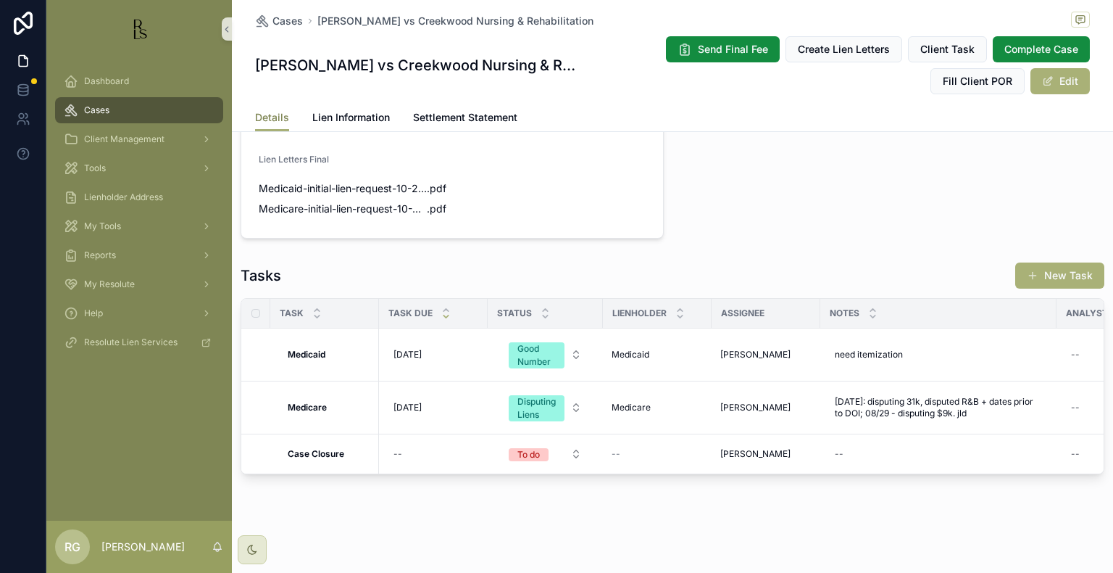
scroll to position [1047, 0]
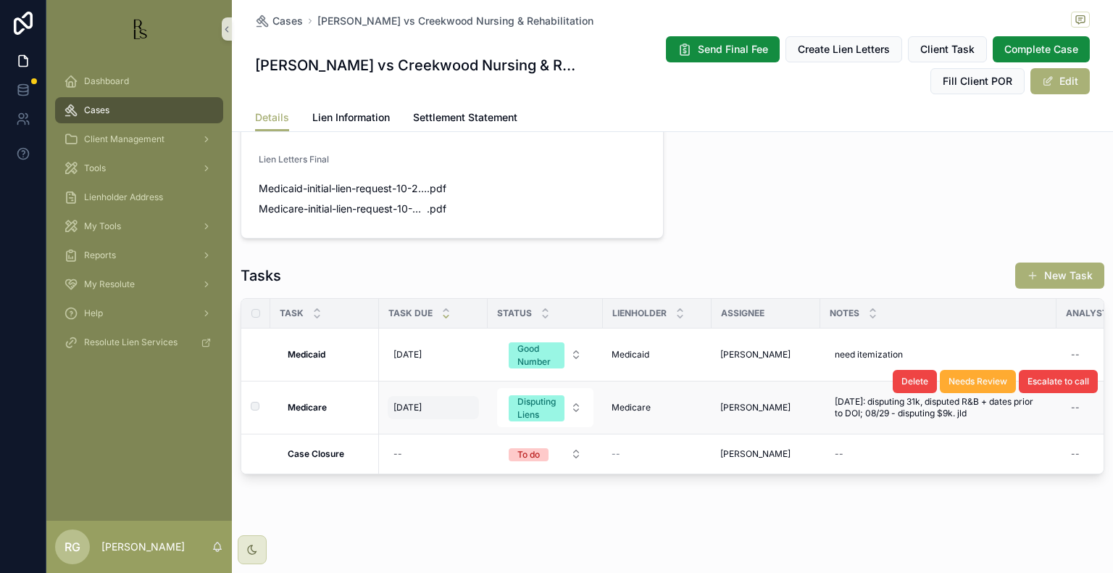
click at [422, 402] on span "[DATE]" at bounding box center [408, 408] width 28 height 12
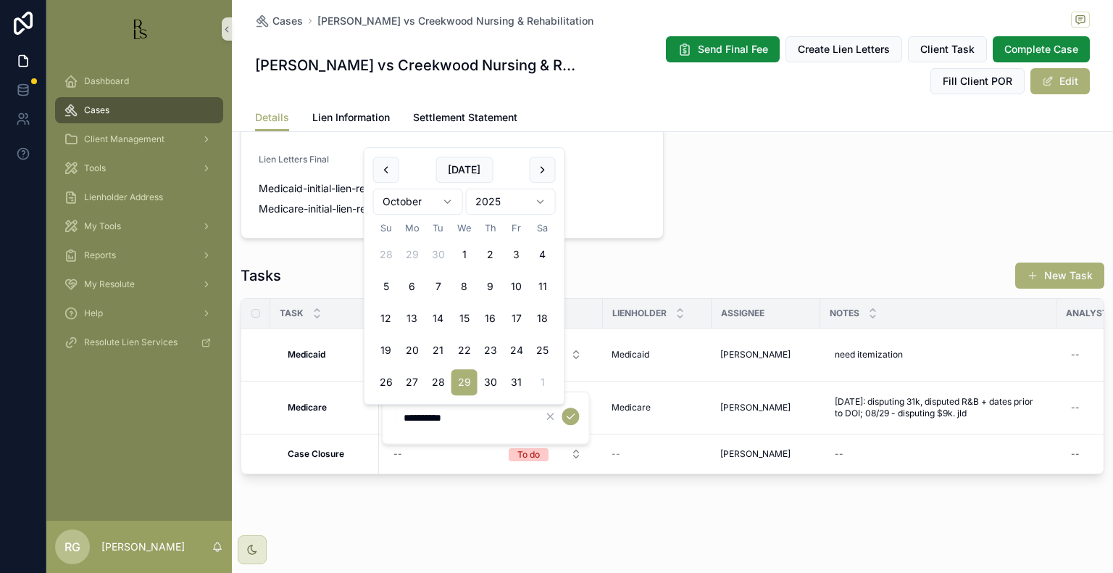
click at [446, 204] on html "Dashboard Cases Client Management Tools Lienholder Address My Tools Reports My …" at bounding box center [556, 286] width 1113 height 573
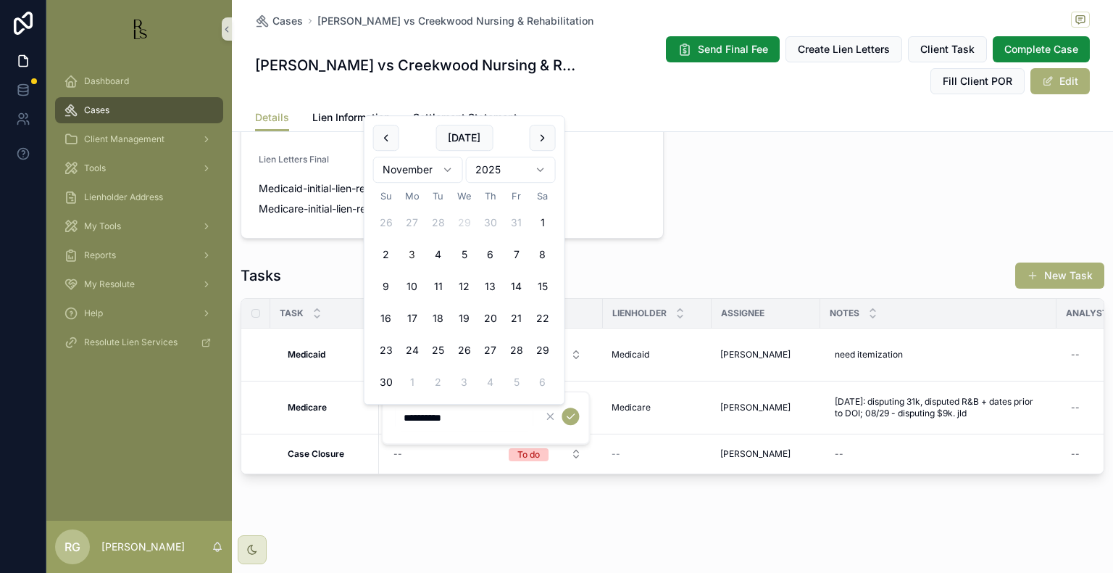
click at [411, 256] on button "3" at bounding box center [412, 254] width 26 height 26
type input "*********"
click at [570, 419] on icon "scrollable content" at bounding box center [571, 416] width 12 height 12
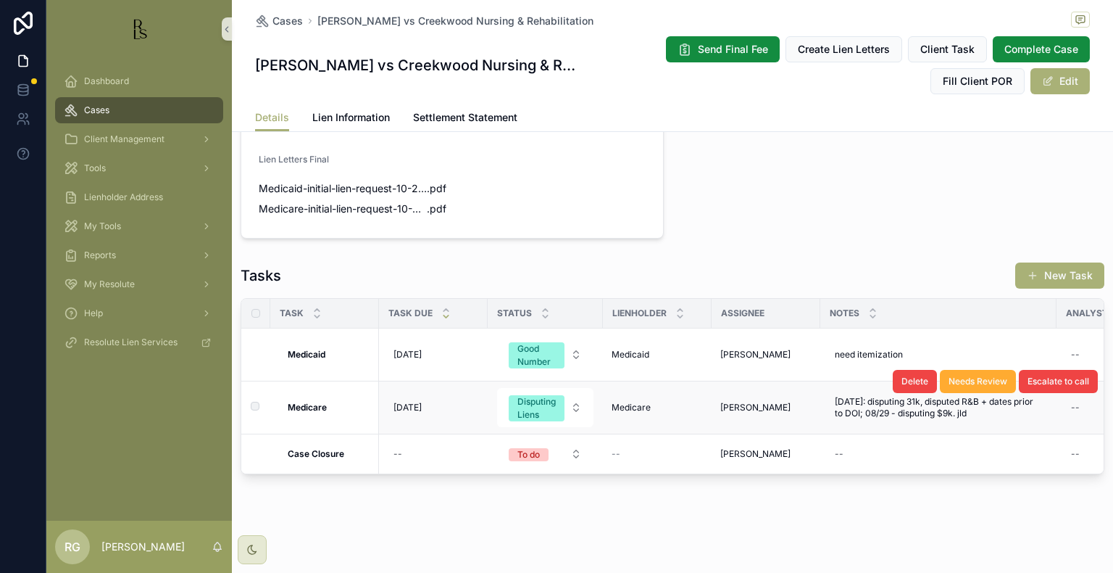
click at [918, 396] on div "Delete Needs Review Escalate to call" at bounding box center [995, 381] width 205 height 52
click at [933, 397] on span "[DATE]: disputing 31k, disputed R&B + dates prior to DOI; 08/29 - disputing $9k…" at bounding box center [938, 407] width 207 height 23
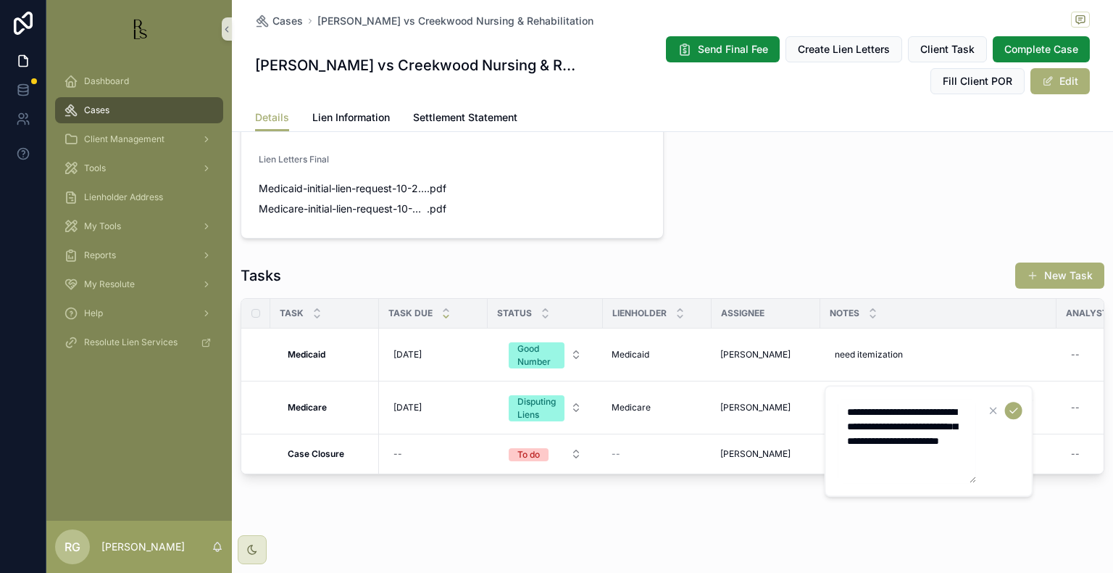
click at [945, 446] on textarea "**********" at bounding box center [908, 441] width 138 height 84
click at [945, 451] on textarea "**********" at bounding box center [908, 441] width 138 height 84
type textarea "**********"
click at [1015, 410] on icon "scrollable content" at bounding box center [1013, 410] width 7 height 5
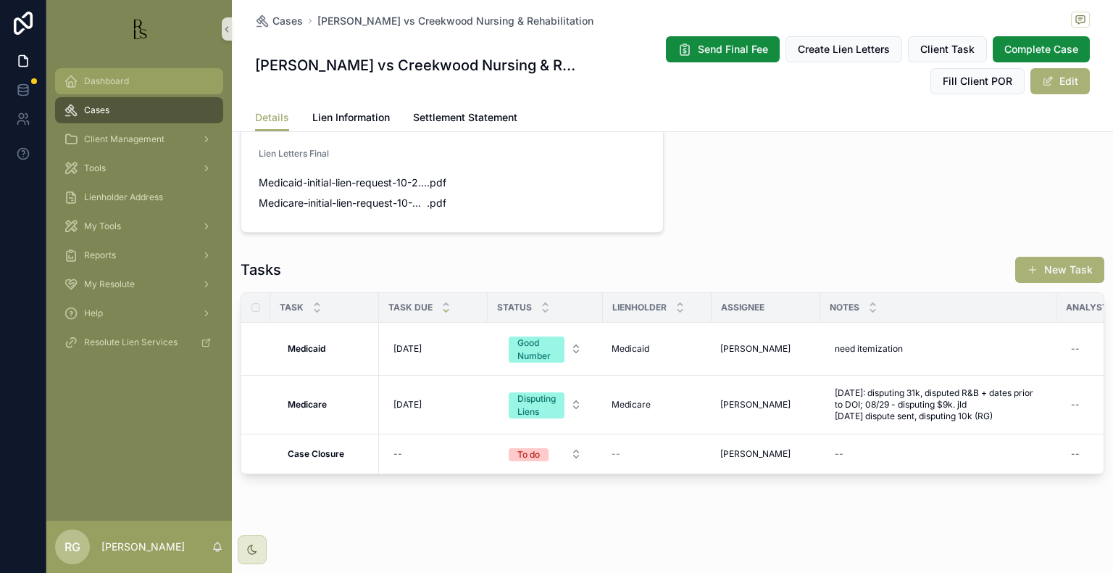
click at [119, 81] on span "Dashboard" at bounding box center [106, 81] width 45 height 12
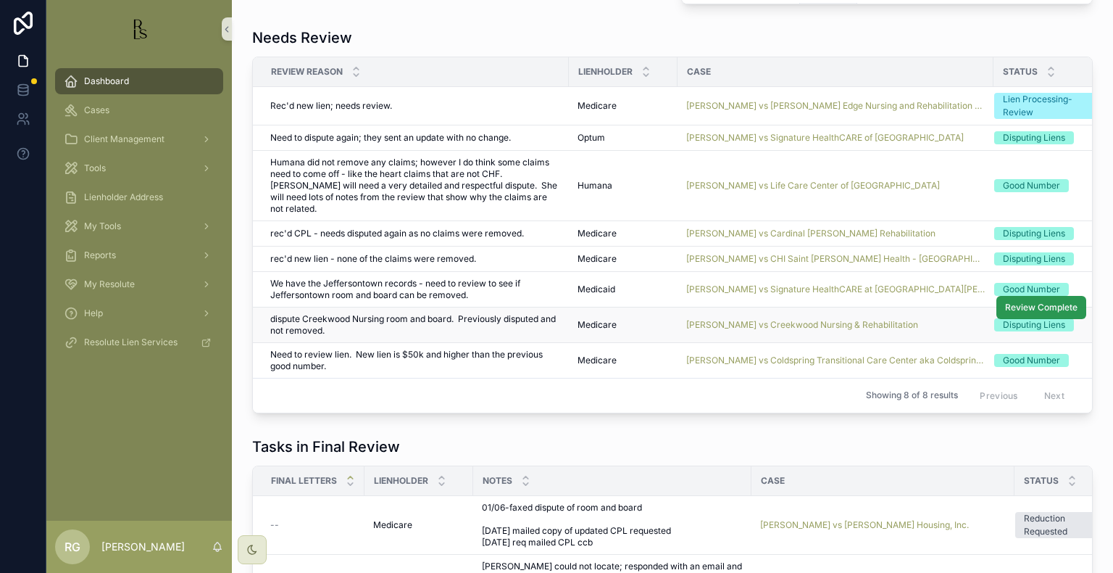
click at [1011, 301] on button "Review Complete" at bounding box center [1042, 307] width 90 height 23
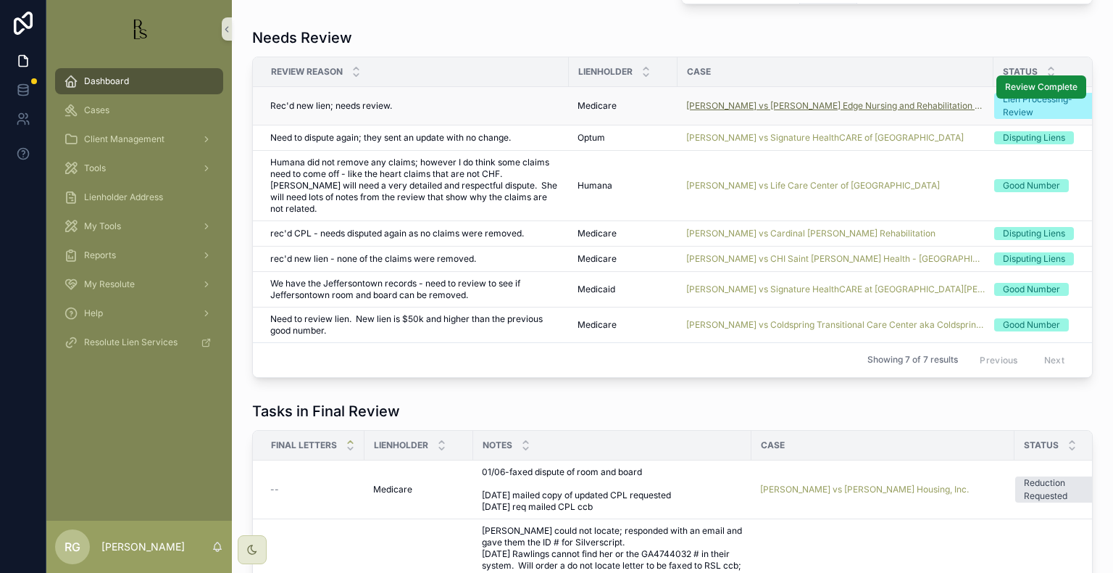
click at [747, 106] on span "[PERSON_NAME] vs [PERSON_NAME] Edge Nursing and Rehabilitation Center" at bounding box center [835, 106] width 299 height 12
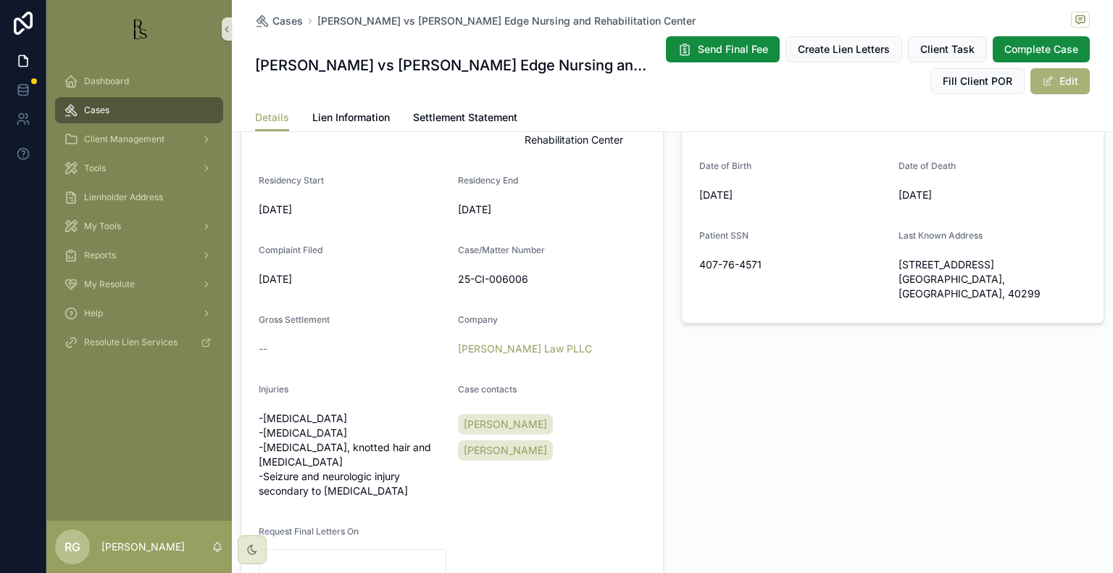
scroll to position [652, 0]
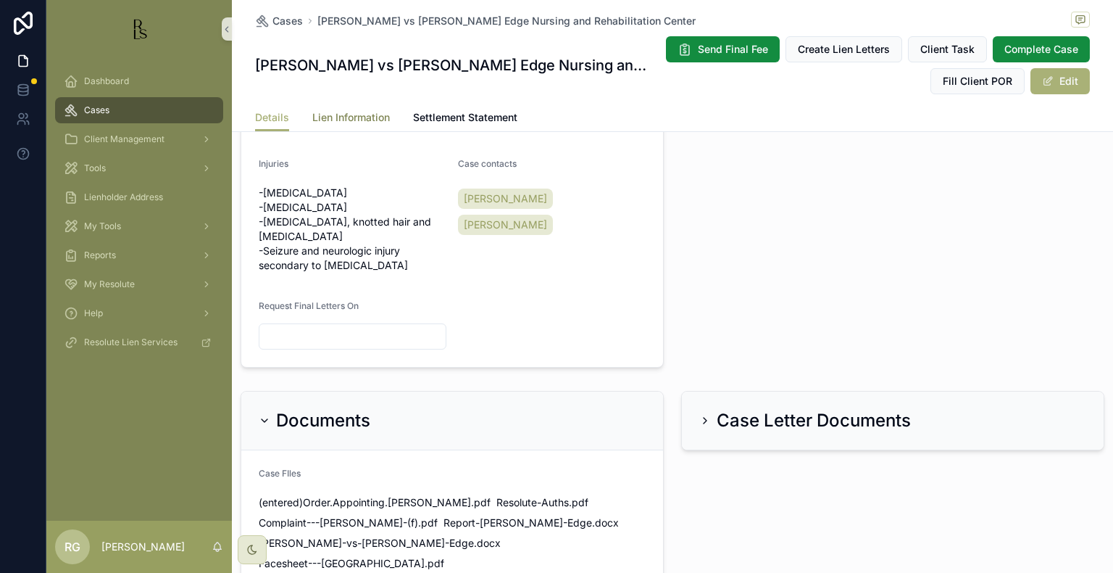
click at [348, 118] on span "Lien Information" at bounding box center [351, 117] width 78 height 14
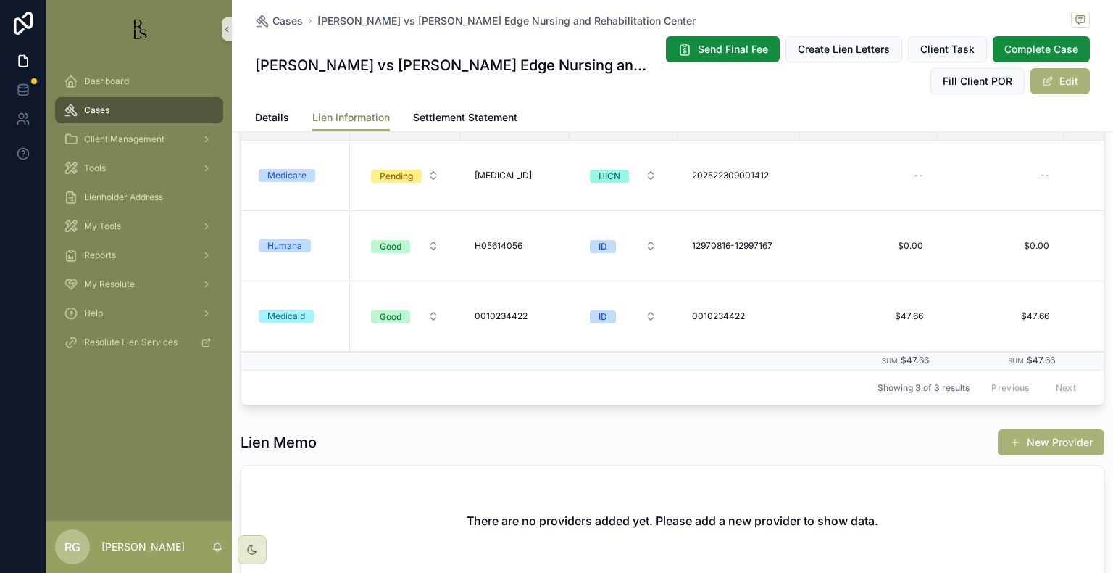
scroll to position [290, 0]
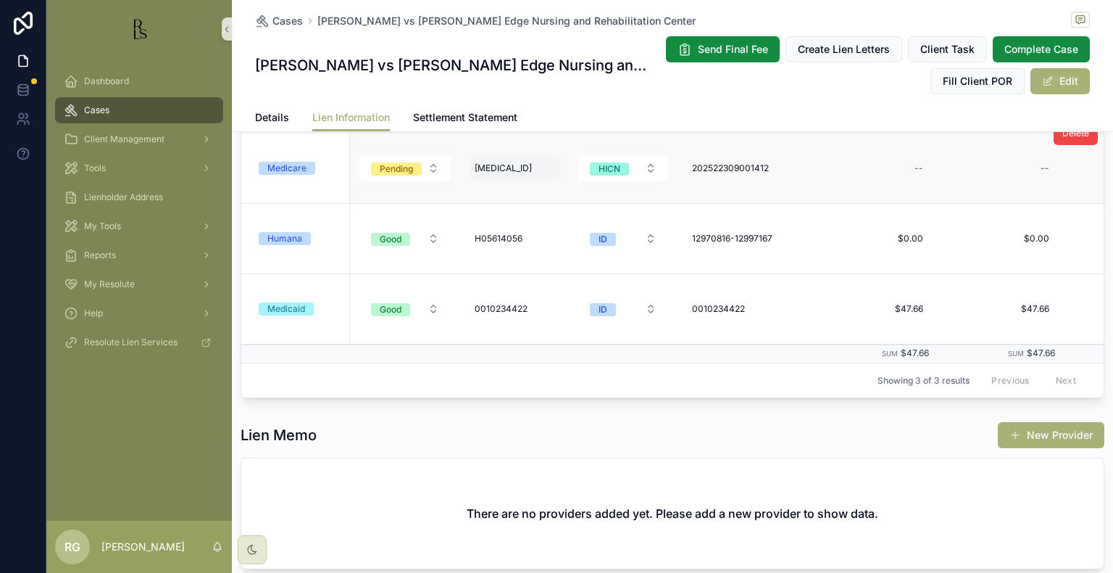
click at [531, 166] on span "[MEDICAL_ID]" at bounding box center [503, 168] width 57 height 12
drag, startPoint x: 568, startPoint y: 186, endPoint x: 477, endPoint y: 192, distance: 91.5
click at [478, 192] on input "**********" at bounding box center [547, 188] width 138 height 20
click at [742, 171] on span "202522309001412" at bounding box center [730, 168] width 77 height 12
drag, startPoint x: 810, startPoint y: 188, endPoint x: 696, endPoint y: 194, distance: 113.9
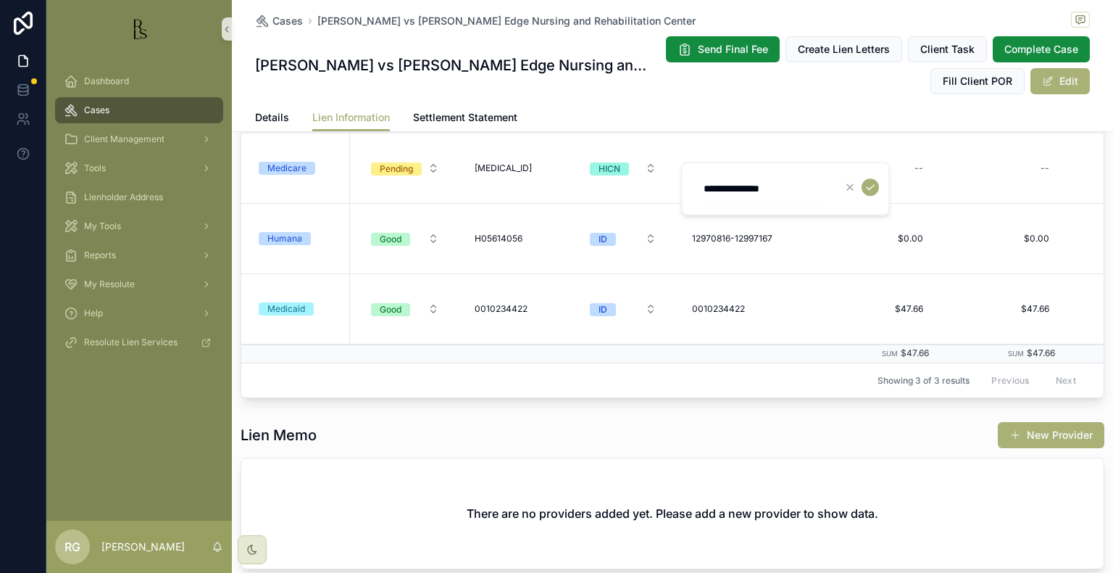
click at [696, 194] on input "**********" at bounding box center [764, 188] width 138 height 20
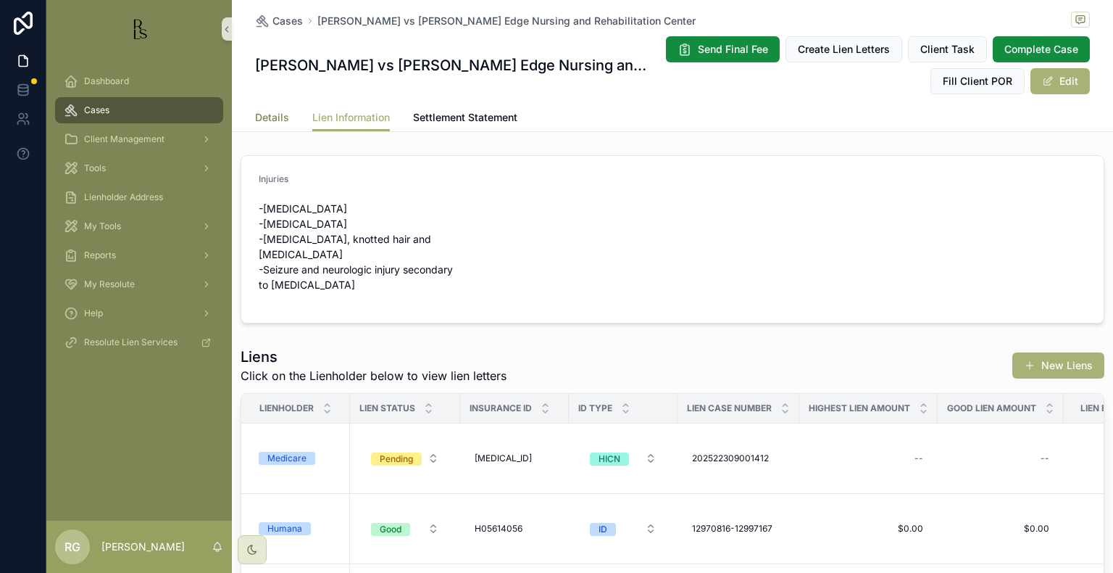
click at [275, 112] on span "Details" at bounding box center [272, 117] width 34 height 14
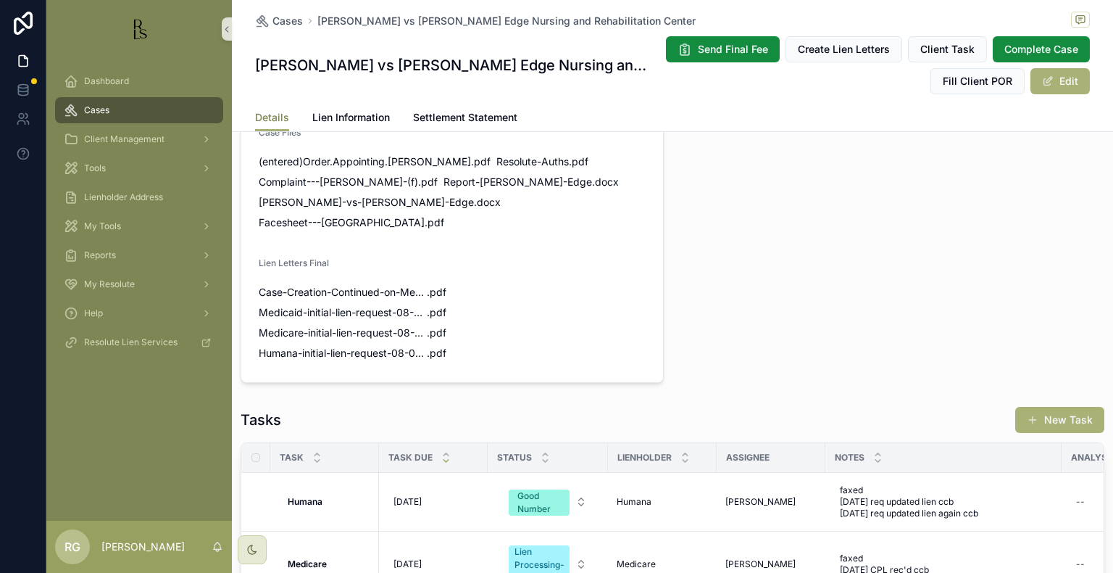
scroll to position [1015, 0]
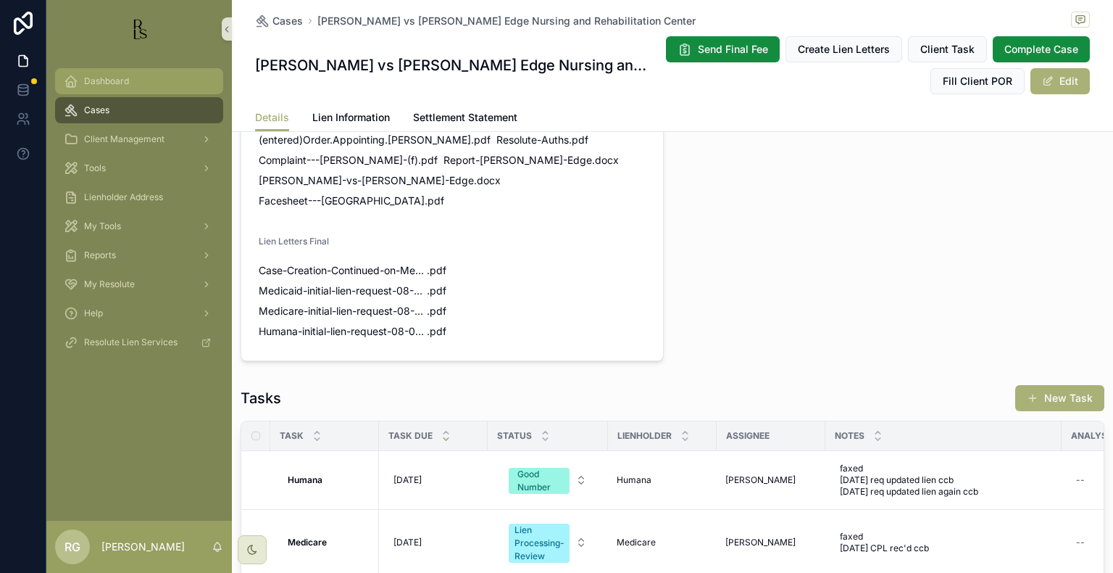
click at [83, 71] on div "Dashboard" at bounding box center [139, 81] width 151 height 23
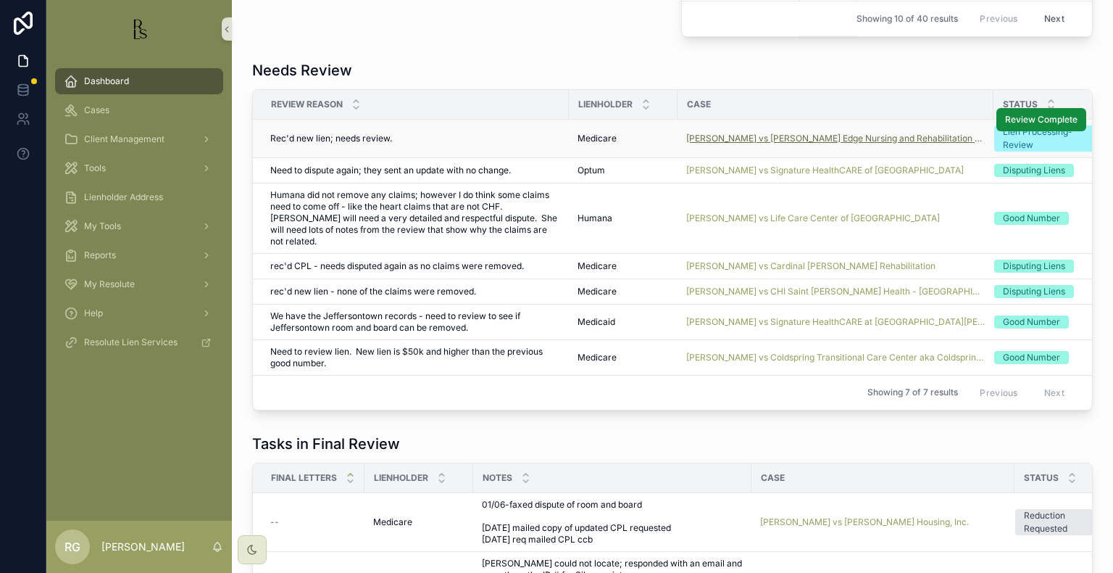
click at [729, 136] on span "[PERSON_NAME] vs [PERSON_NAME] Edge Nursing and Rehabilitation Center" at bounding box center [835, 139] width 299 height 12
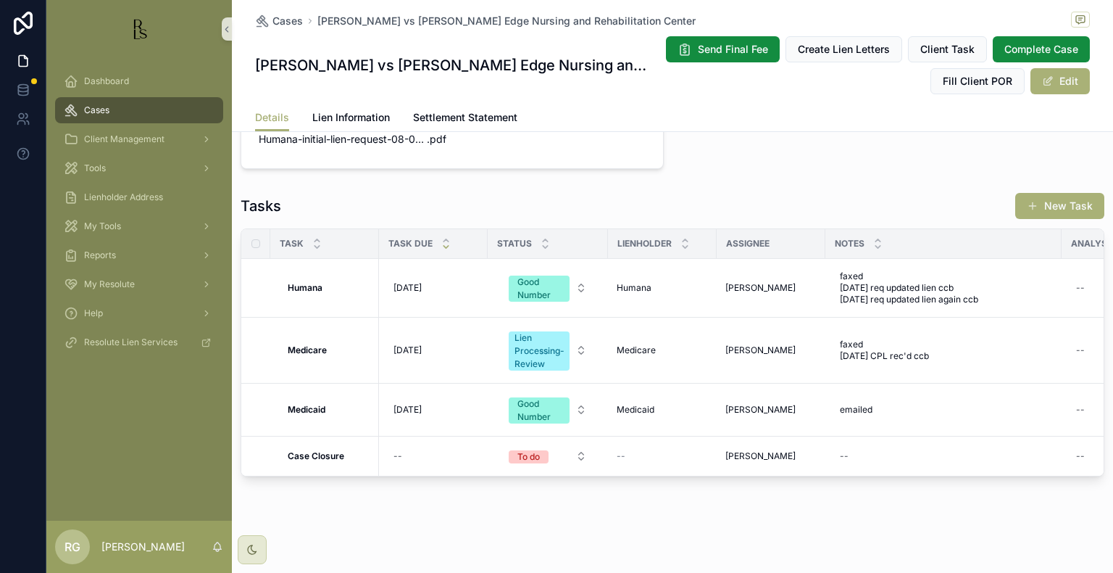
scroll to position [1209, 0]
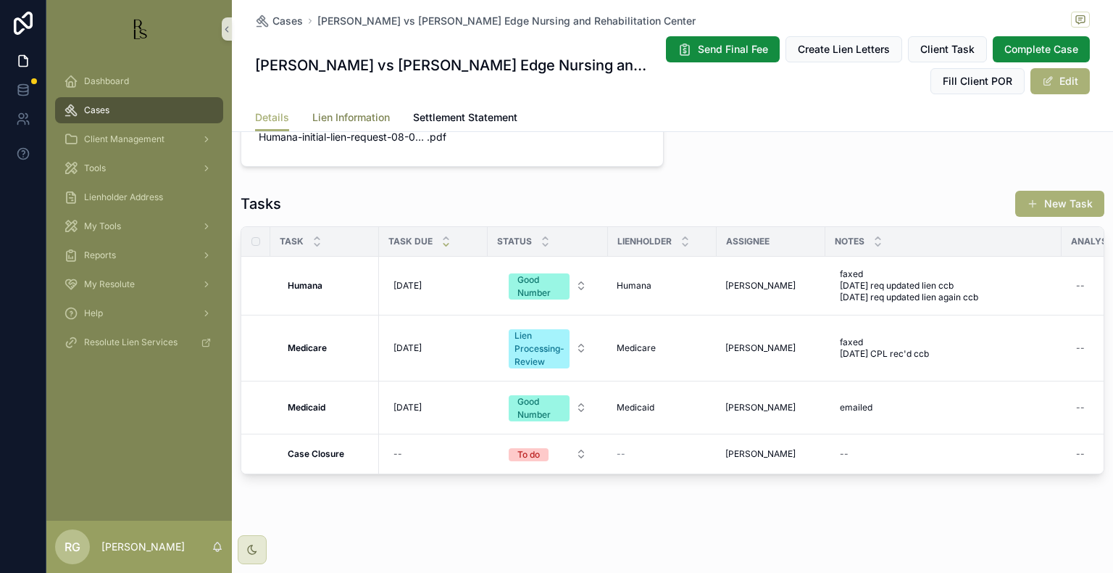
drag, startPoint x: 359, startPoint y: 112, endPoint x: 367, endPoint y: 122, distance: 13.1
click at [359, 112] on span "Lien Information" at bounding box center [351, 117] width 78 height 14
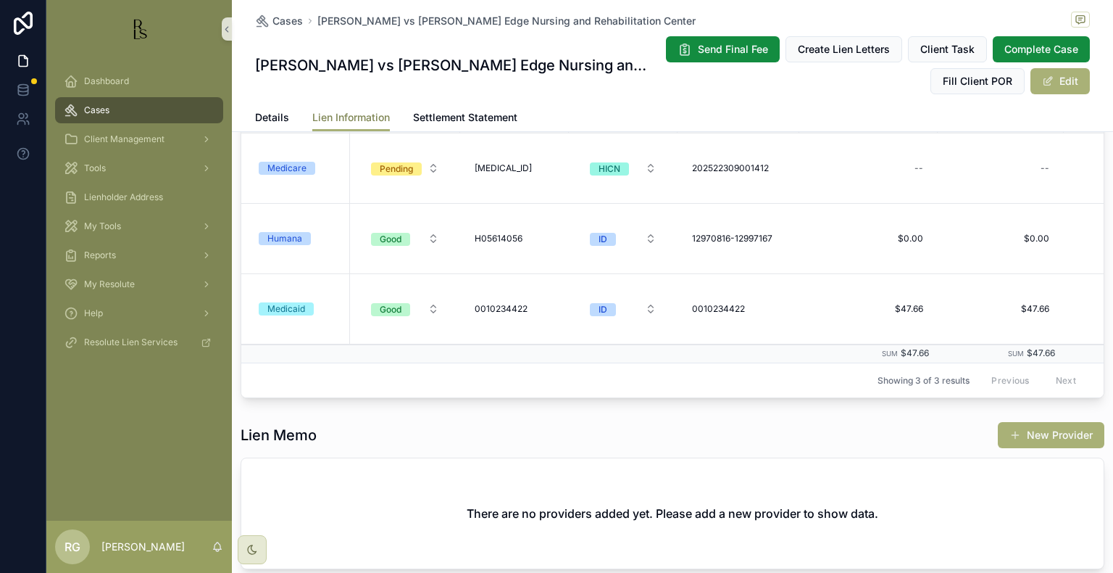
scroll to position [217, 0]
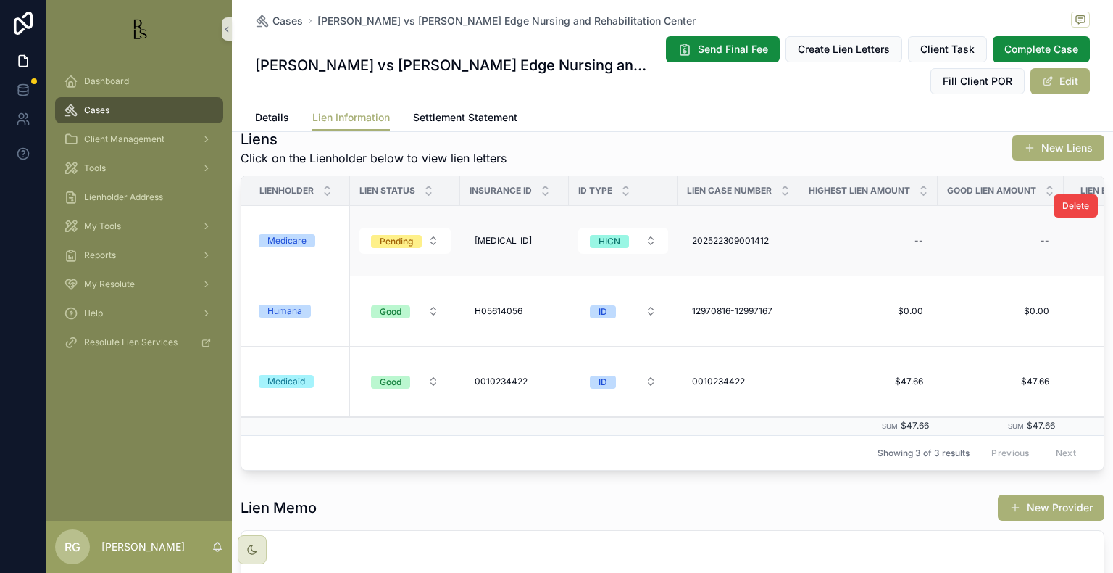
click at [275, 234] on div "Medicare" at bounding box center [286, 240] width 39 height 13
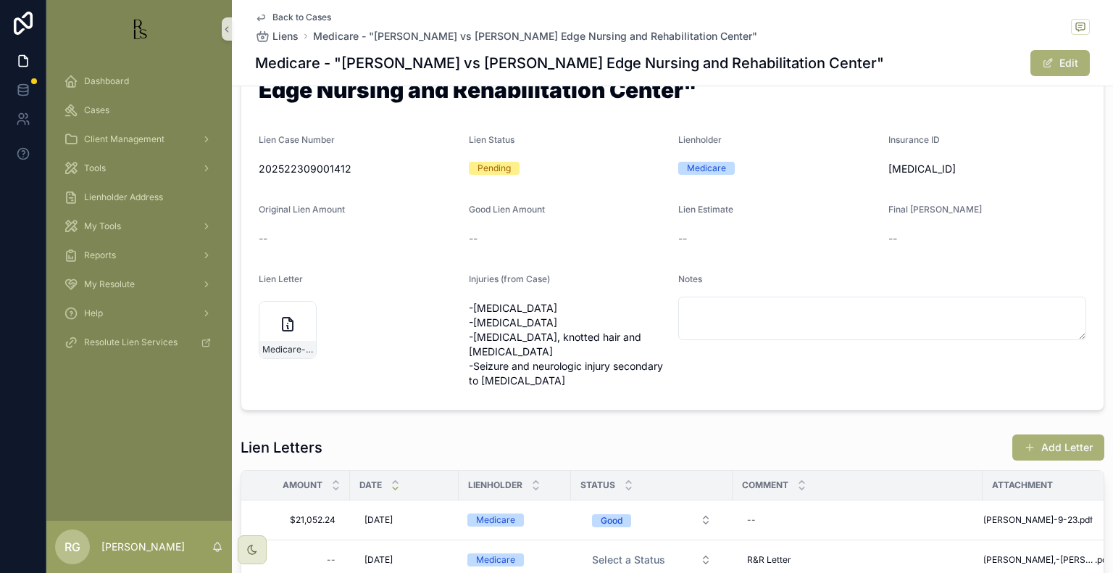
scroll to position [224, 0]
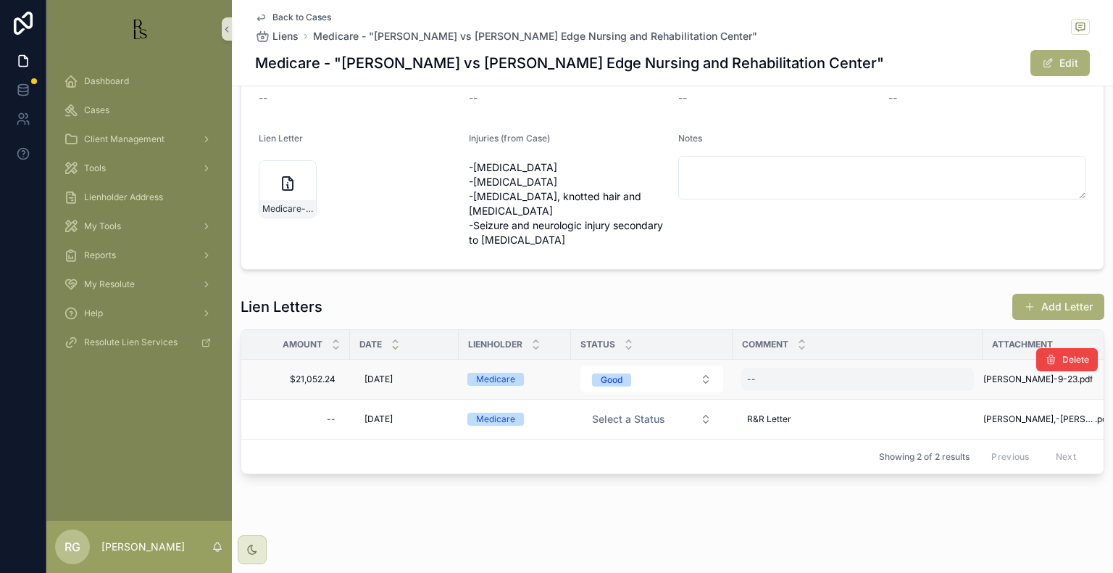
click at [786, 370] on div "--" at bounding box center [857, 378] width 233 height 23
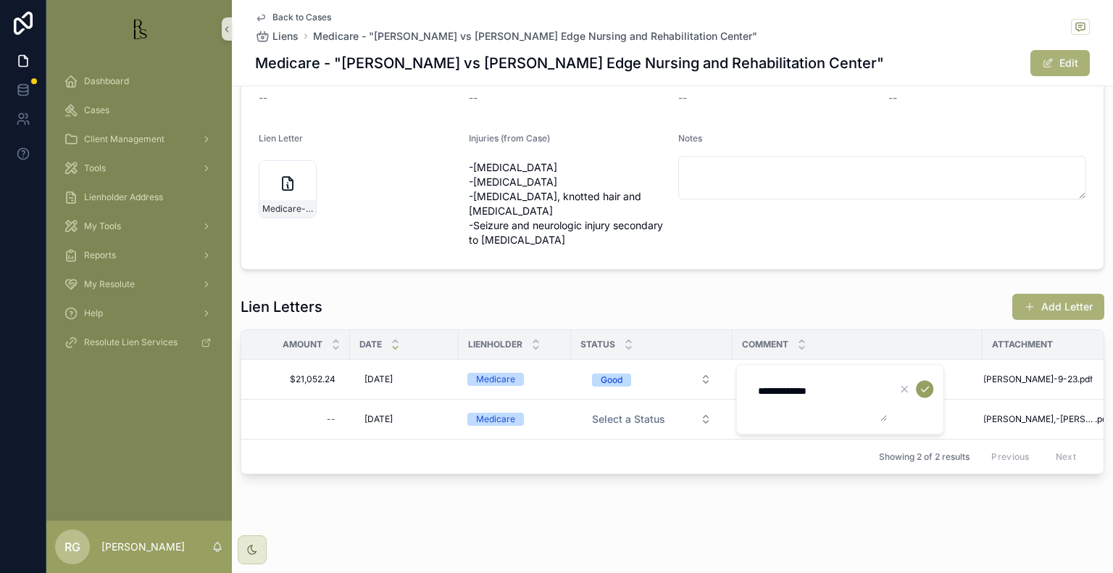
type textarea "**********"
click at [922, 391] on icon "scrollable content" at bounding box center [925, 389] width 12 height 12
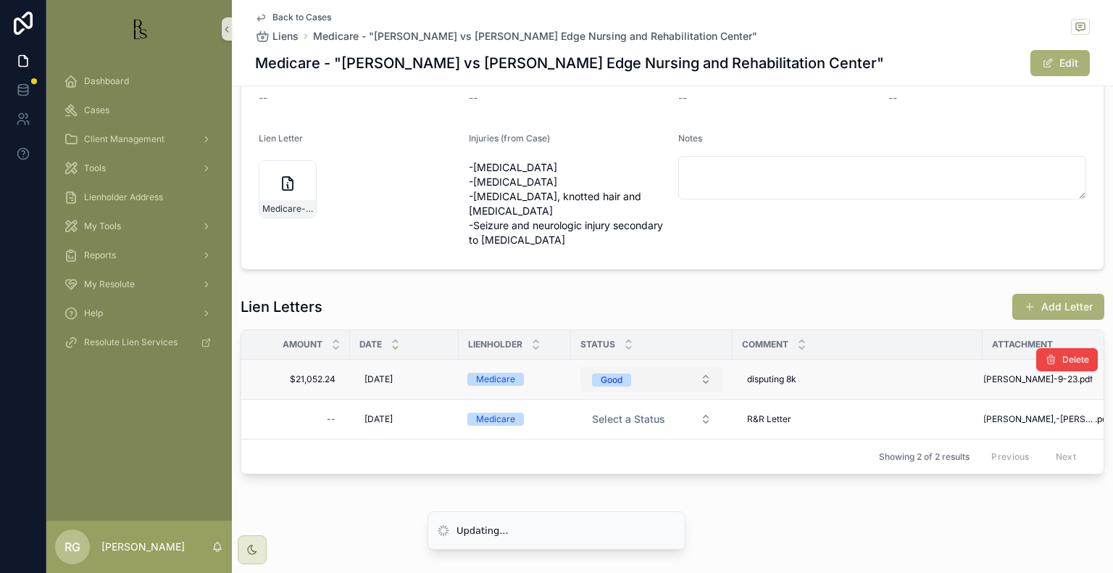
click at [710, 366] on button "Good" at bounding box center [652, 379] width 143 height 26
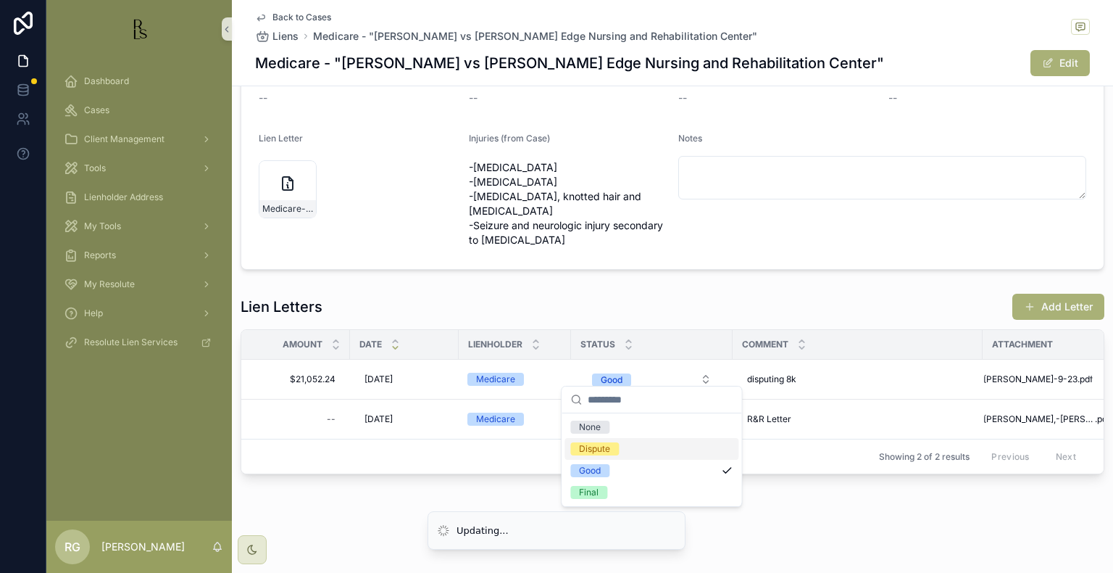
click at [627, 449] on div "Dispute" at bounding box center [652, 449] width 174 height 22
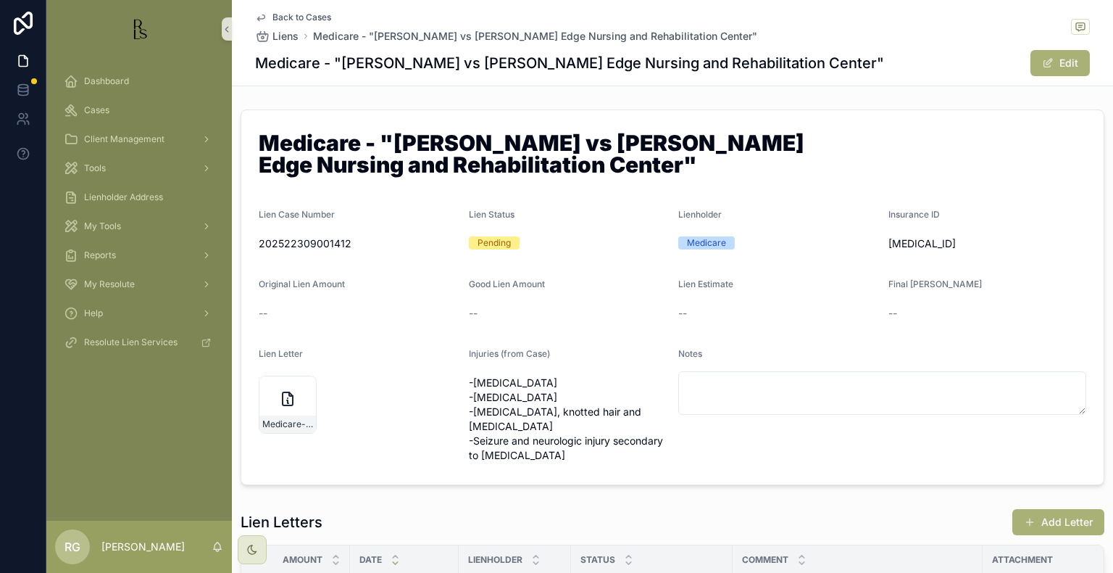
scroll to position [0, 0]
click at [311, 13] on span "Back to Cases" at bounding box center [302, 18] width 59 height 12
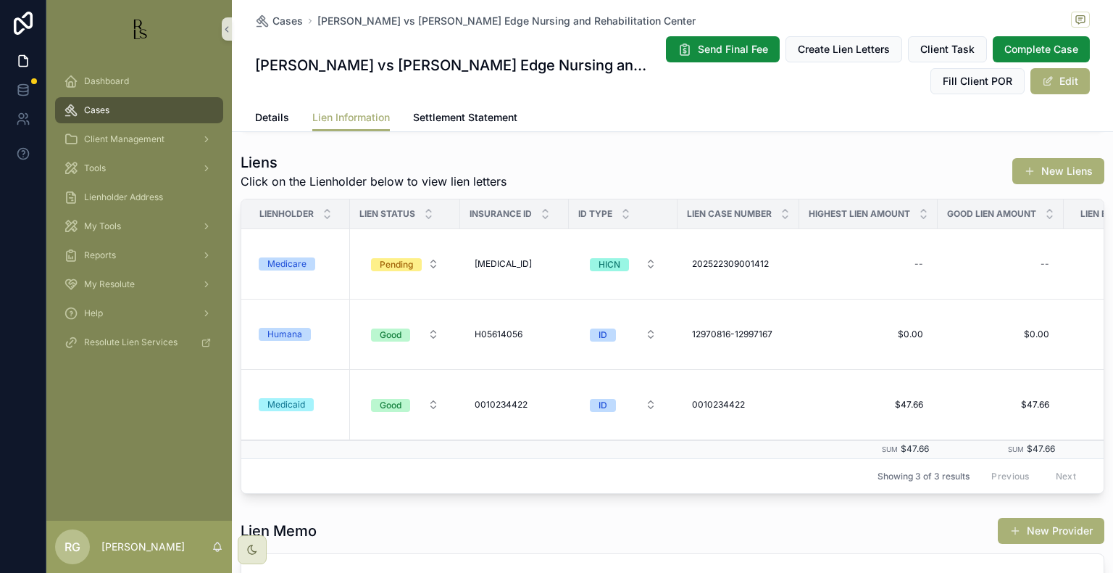
scroll to position [217, 0]
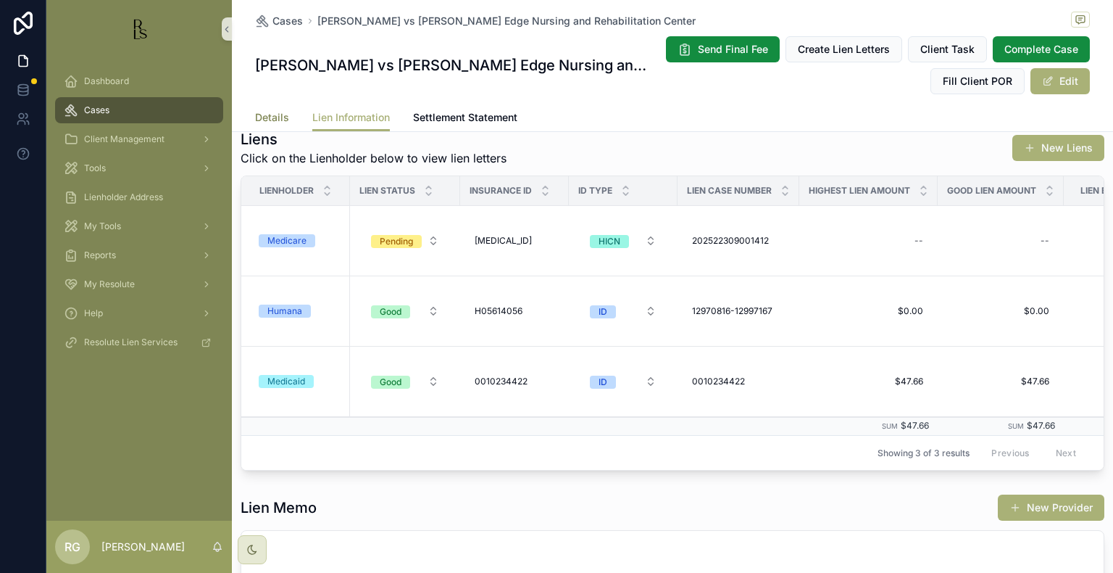
click at [269, 120] on span "Details" at bounding box center [272, 117] width 34 height 14
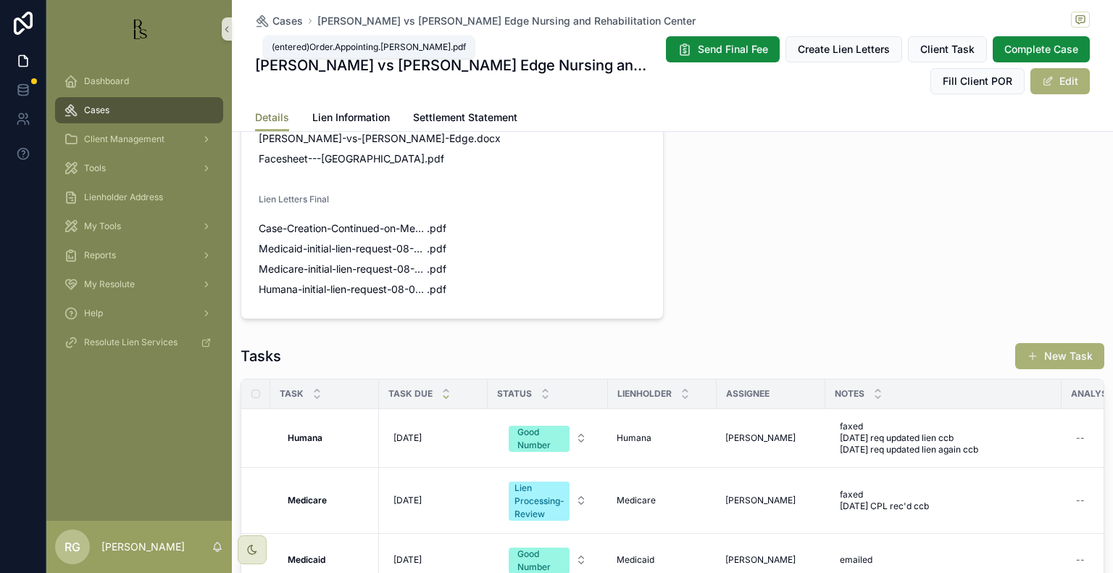
scroll to position [1209, 0]
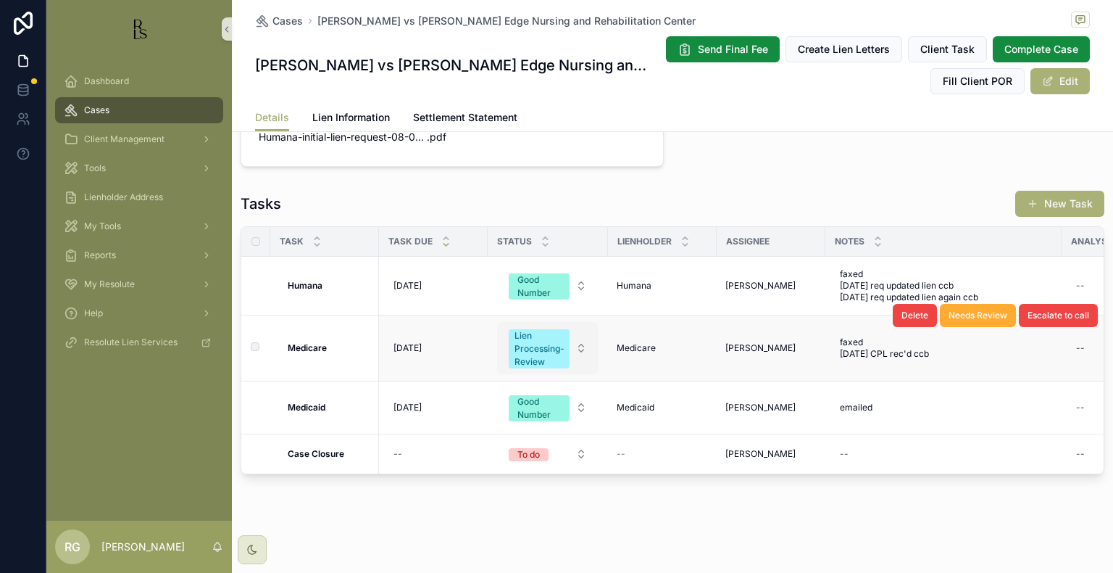
click at [580, 338] on button "Lien Processing-Review" at bounding box center [547, 348] width 101 height 52
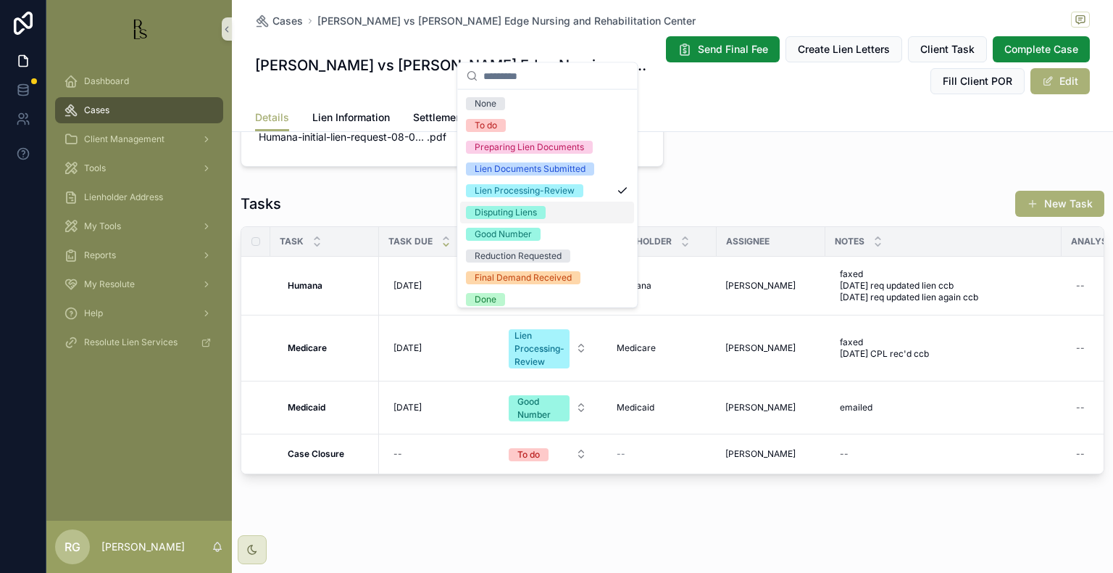
click at [513, 216] on div "Disputing Liens" at bounding box center [506, 212] width 62 height 13
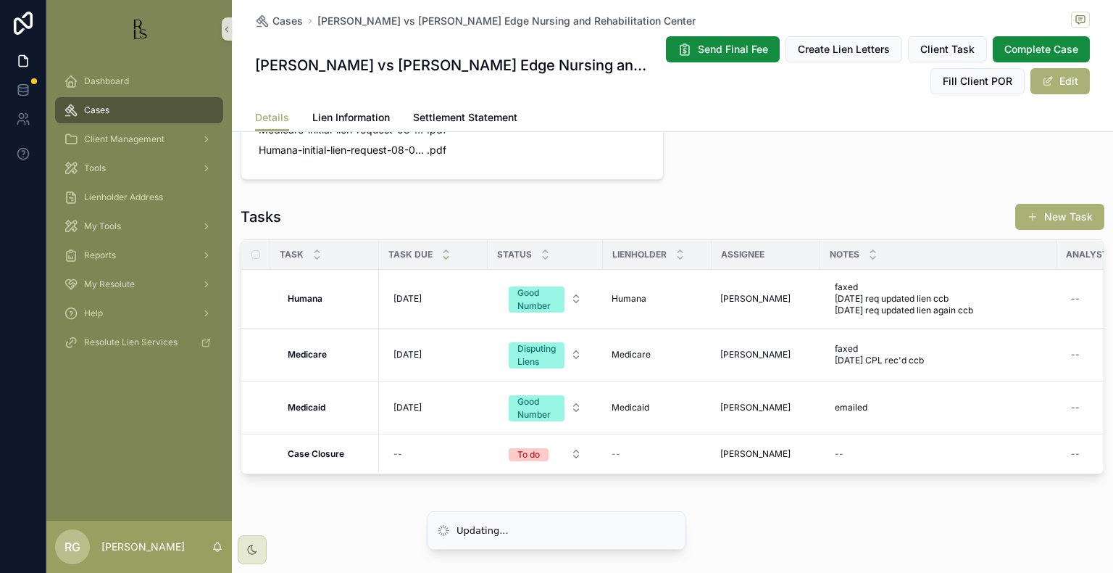
scroll to position [1196, 0]
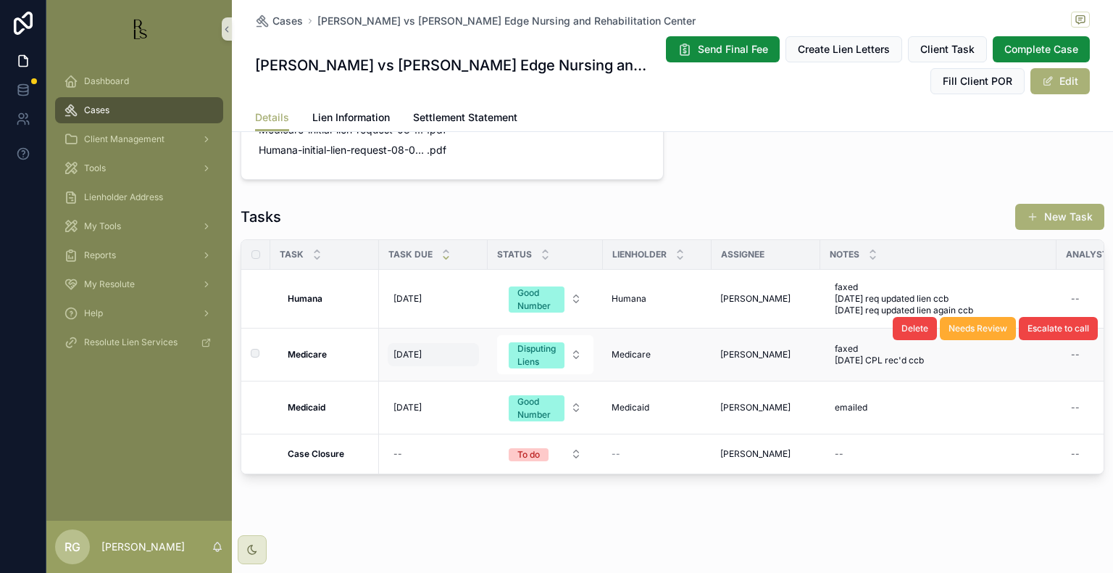
click at [447, 348] on div "[DATE] [DATE]" at bounding box center [433, 354] width 91 height 23
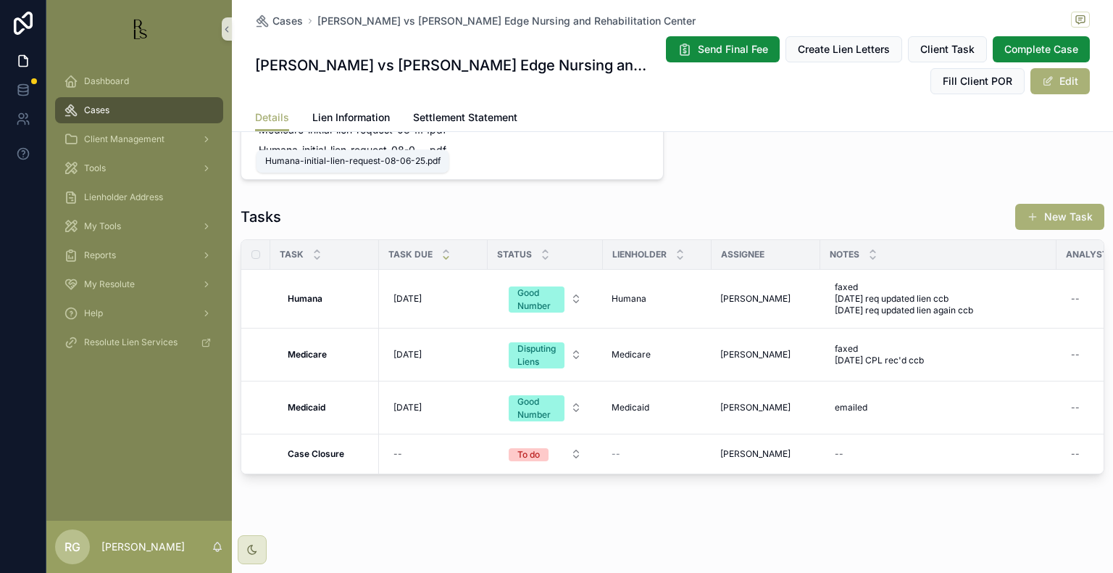
click at [434, 143] on span ".pdf" at bounding box center [437, 150] width 20 height 14
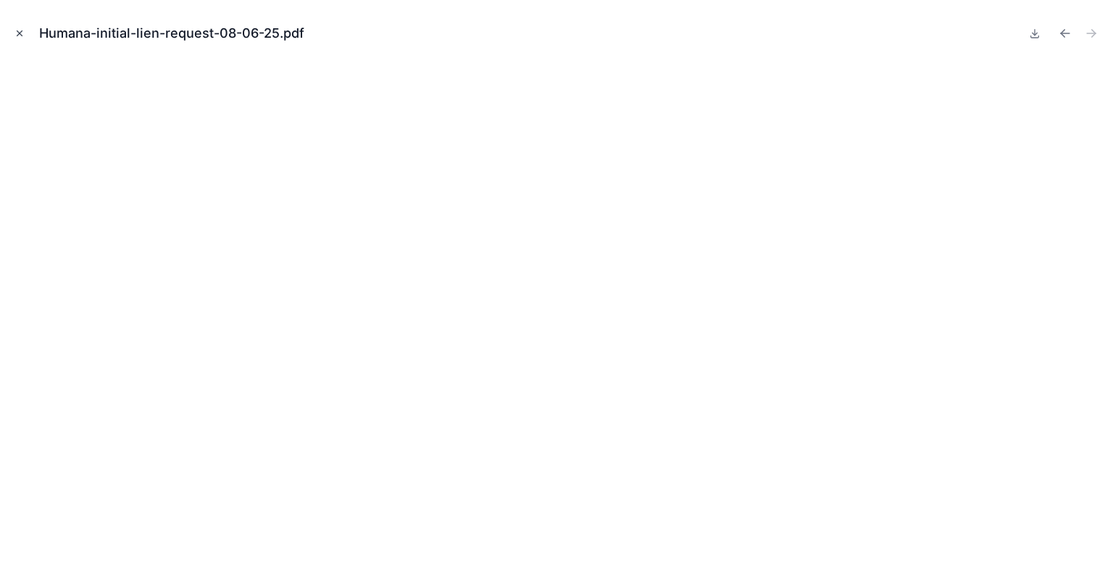
click at [23, 27] on button "Close modal" at bounding box center [20, 33] width 16 height 16
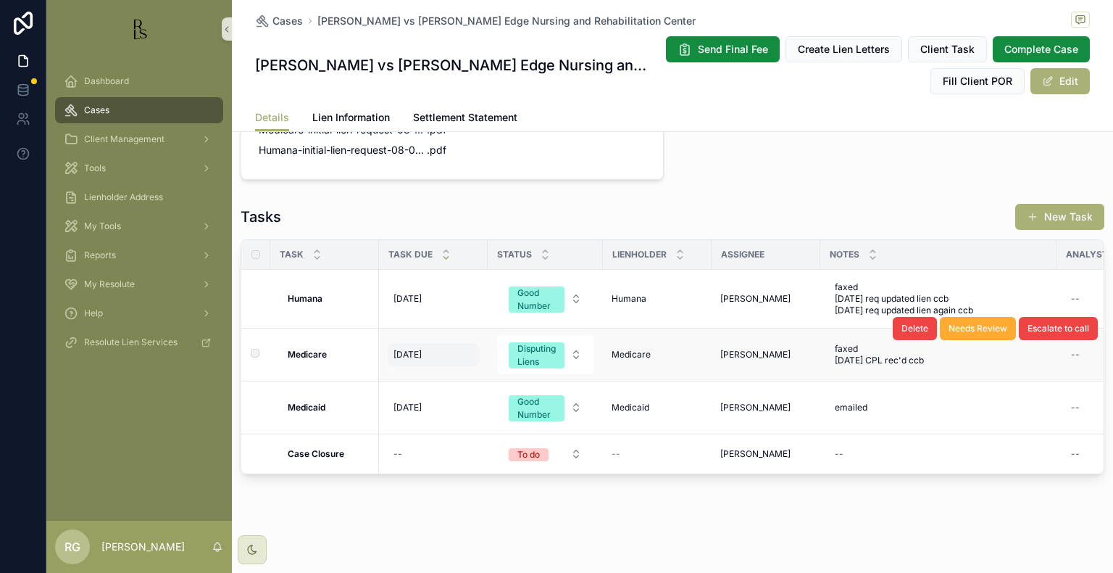
click at [422, 349] on span "[DATE]" at bounding box center [408, 355] width 28 height 12
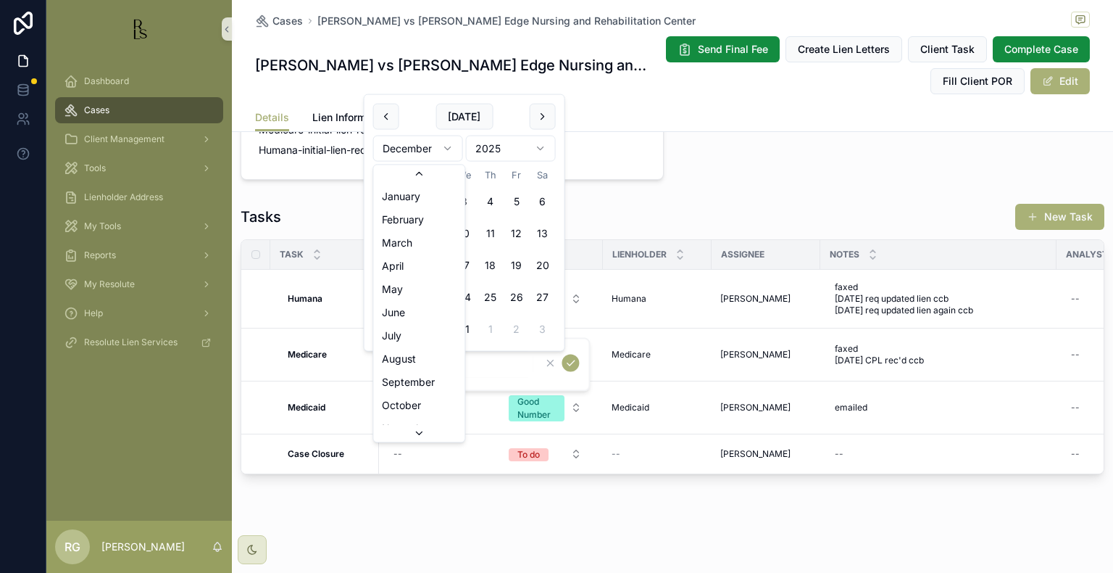
click at [426, 146] on html "Dashboard Cases Client Management Tools Lienholder Address My Tools Reports My …" at bounding box center [556, 286] width 1113 height 573
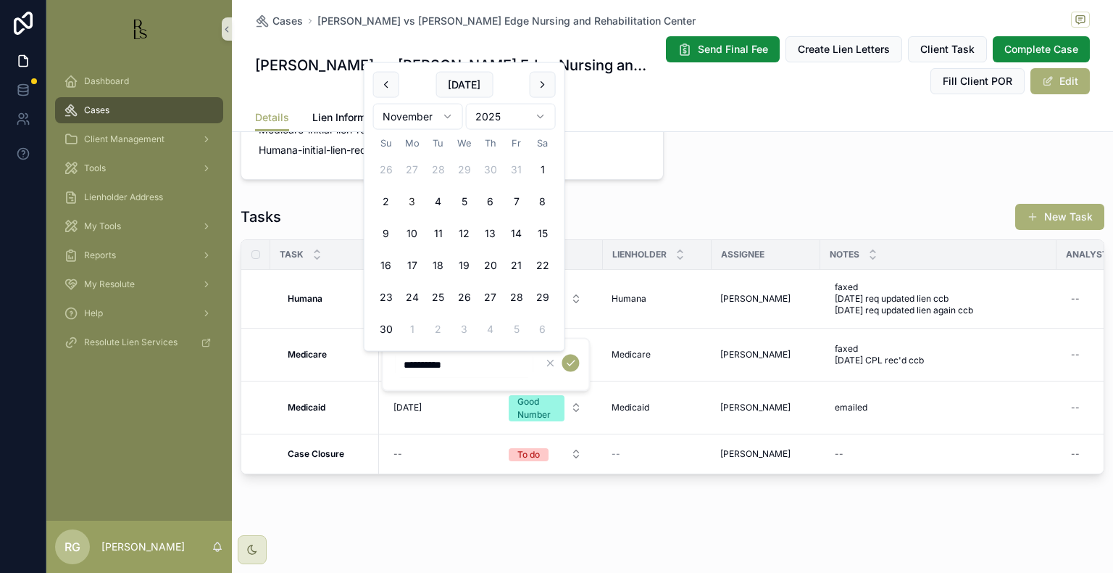
click at [412, 204] on button "3" at bounding box center [412, 201] width 26 height 26
type input "*********"
click at [567, 361] on icon "scrollable content" at bounding box center [571, 363] width 12 height 12
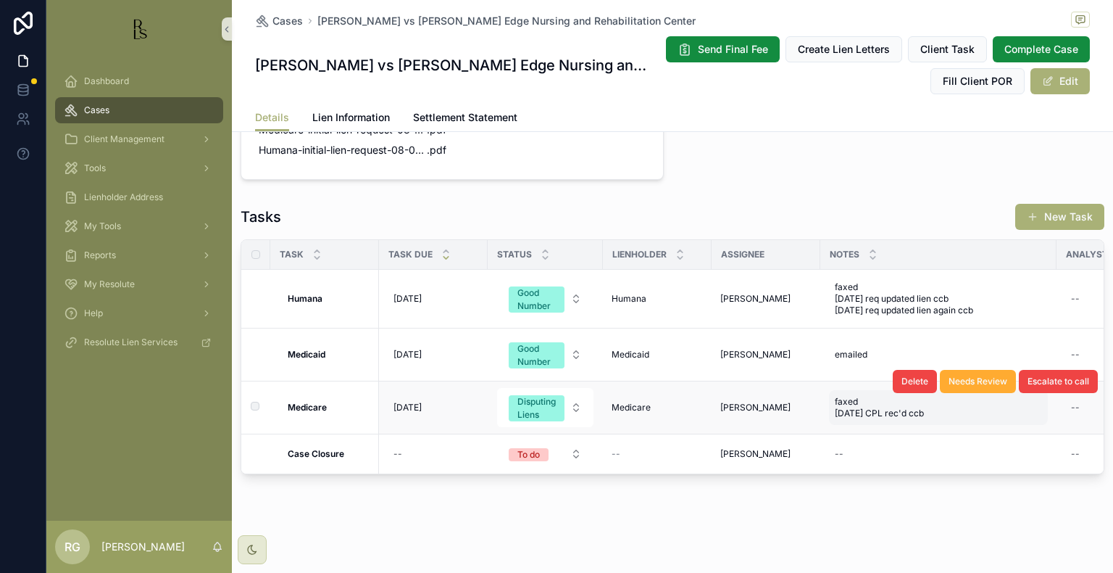
click at [887, 399] on span "faxed [DATE] CPL rec'd ccb" at bounding box center [892, 407] width 115 height 23
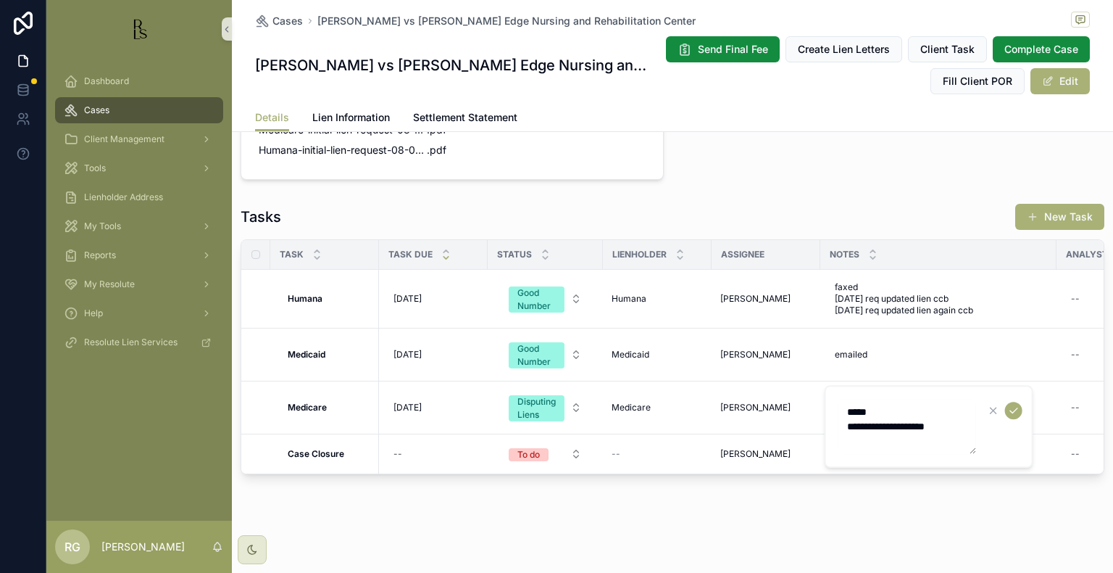
click at [962, 429] on textarea "**********" at bounding box center [908, 426] width 138 height 55
type textarea "**********"
click at [1012, 411] on icon "scrollable content" at bounding box center [1014, 410] width 12 height 12
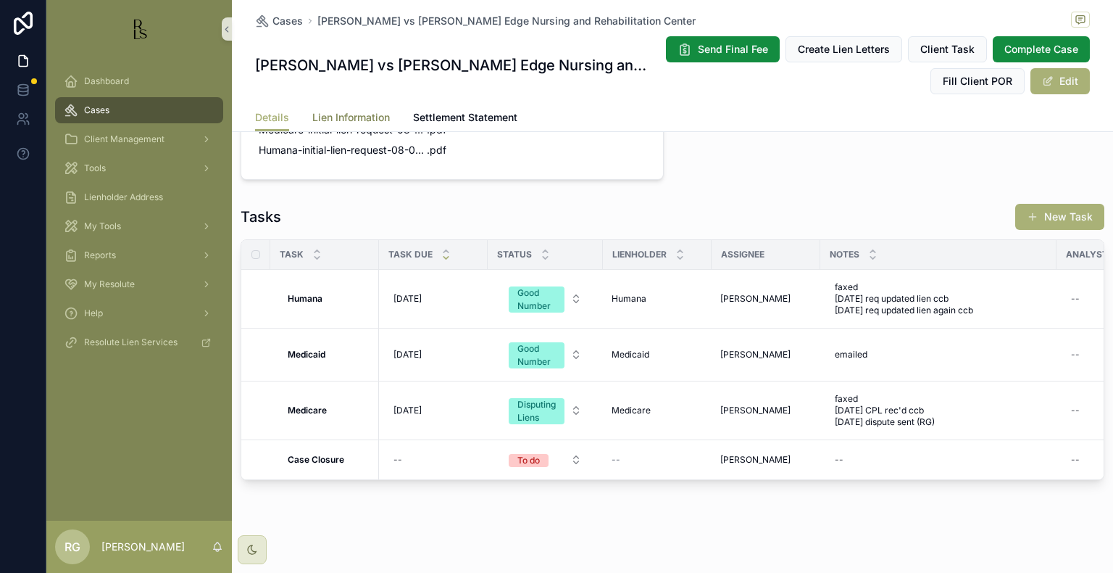
click at [323, 117] on span "Lien Information" at bounding box center [351, 117] width 78 height 14
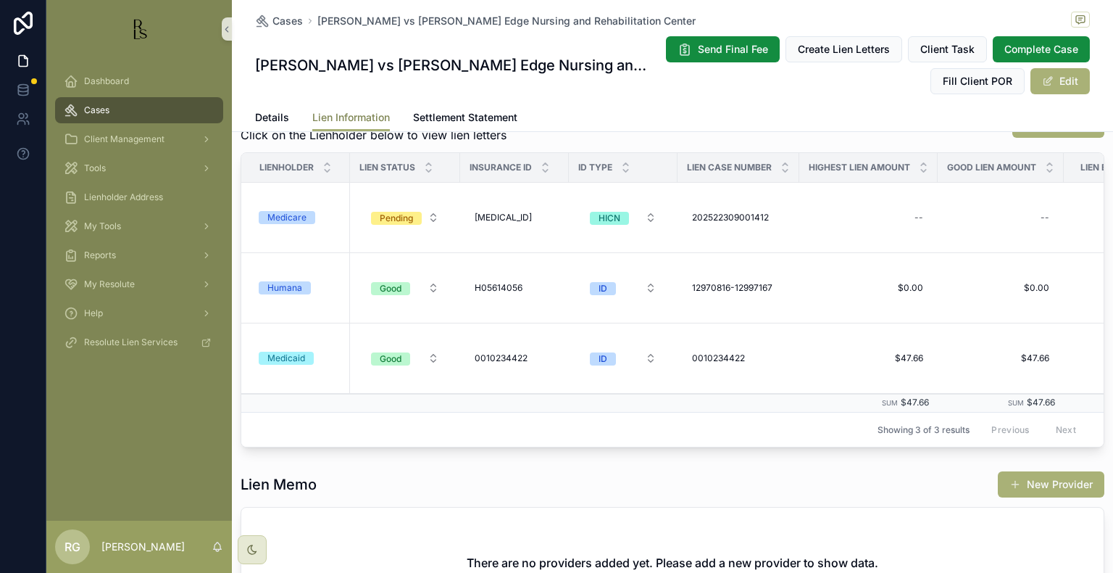
scroll to position [217, 0]
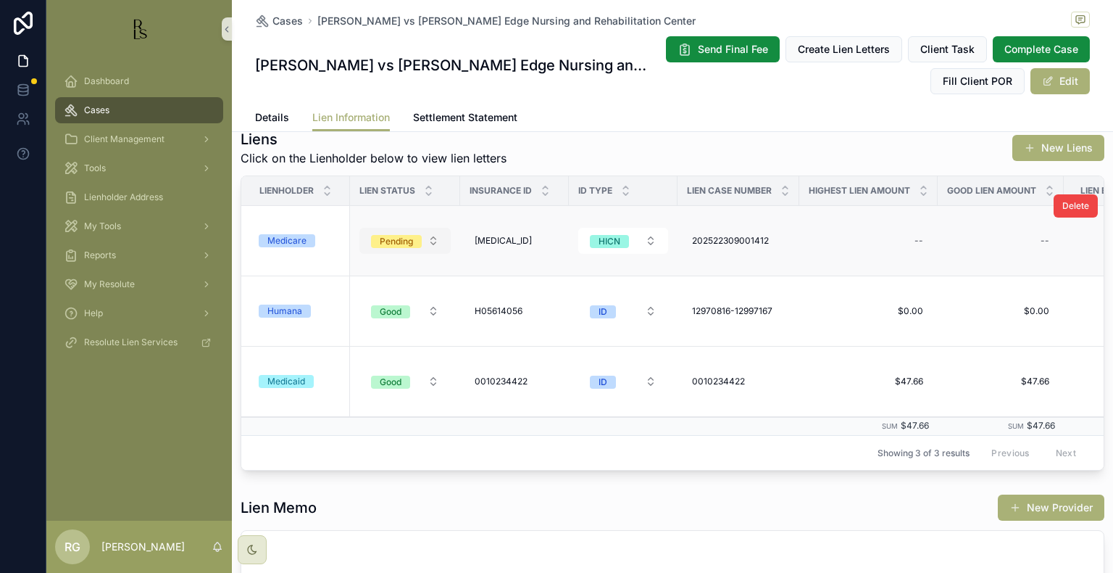
click at [420, 238] on span "Pending" at bounding box center [396, 241] width 51 height 13
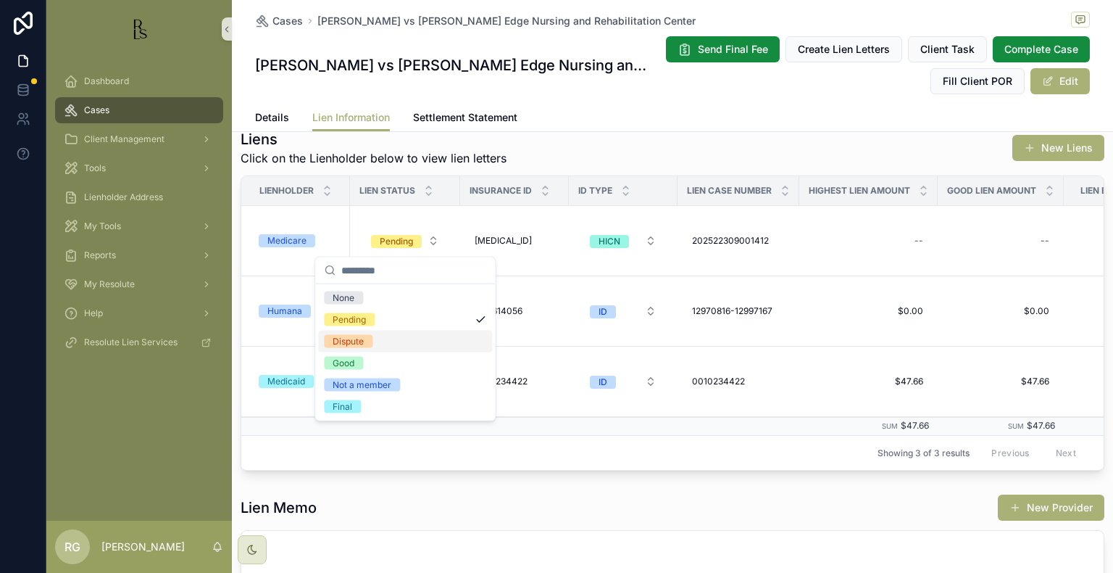
click at [383, 346] on div "Dispute" at bounding box center [405, 341] width 174 height 22
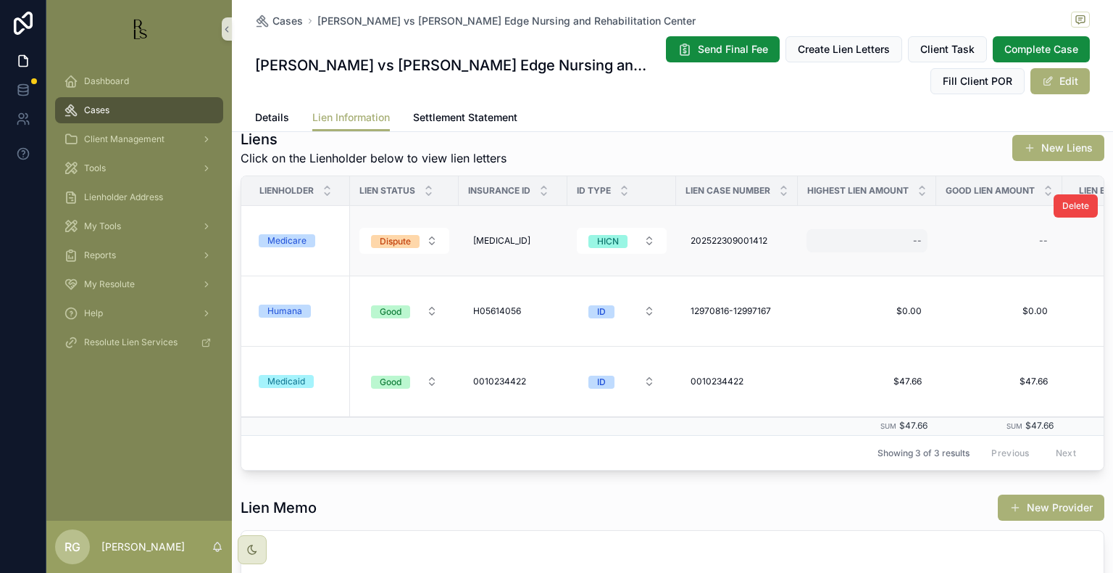
click at [906, 237] on div "--" at bounding box center [867, 240] width 121 height 23
click at [906, 237] on div "scrollable content" at bounding box center [1007, 261] width 209 height 54
click at [881, 160] on div "Liens Click on the Lienholder below to view lien letters New Liens" at bounding box center [673, 148] width 864 height 38
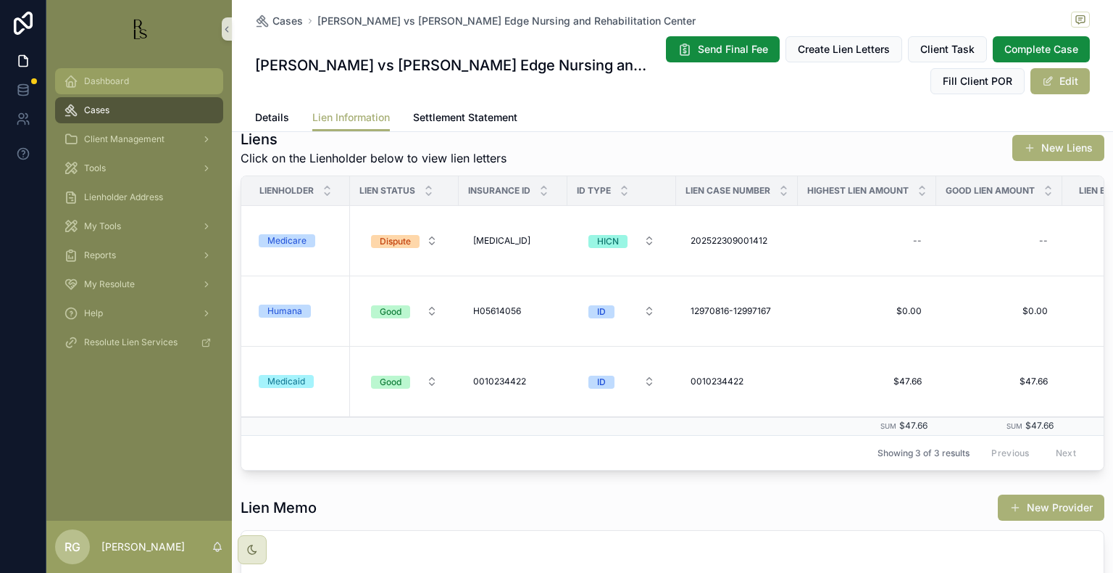
click at [127, 84] on span "Dashboard" at bounding box center [106, 81] width 45 height 12
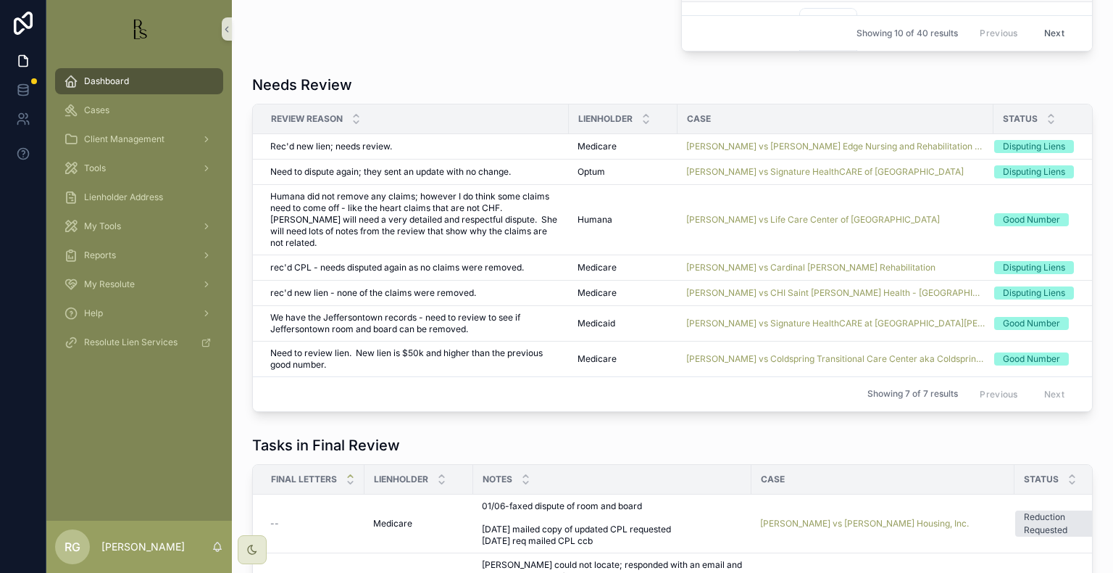
scroll to position [1015, 0]
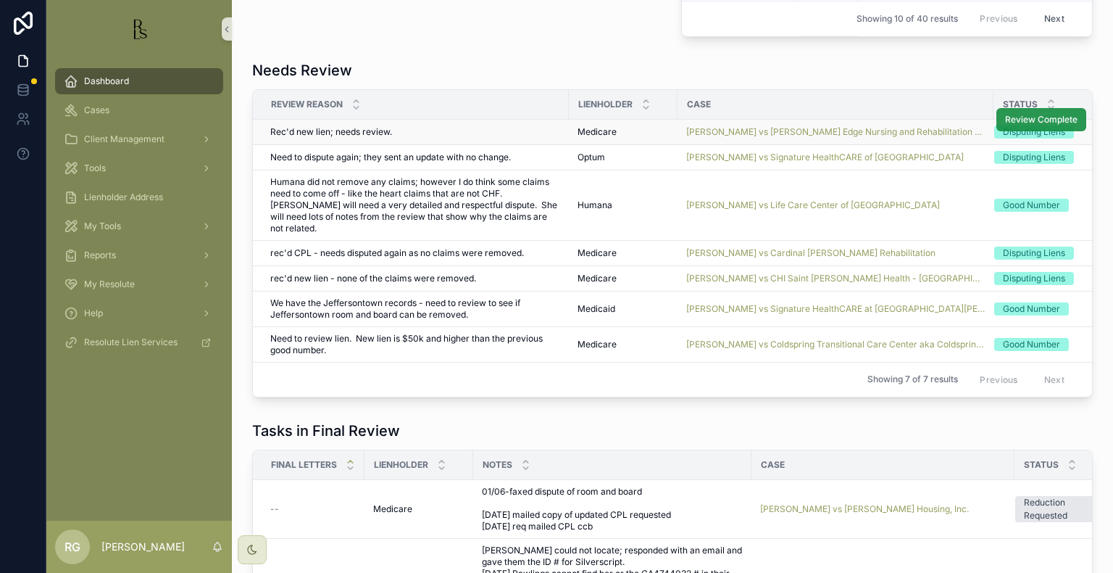
click at [1005, 122] on span "Review Complete" at bounding box center [1041, 120] width 72 height 12
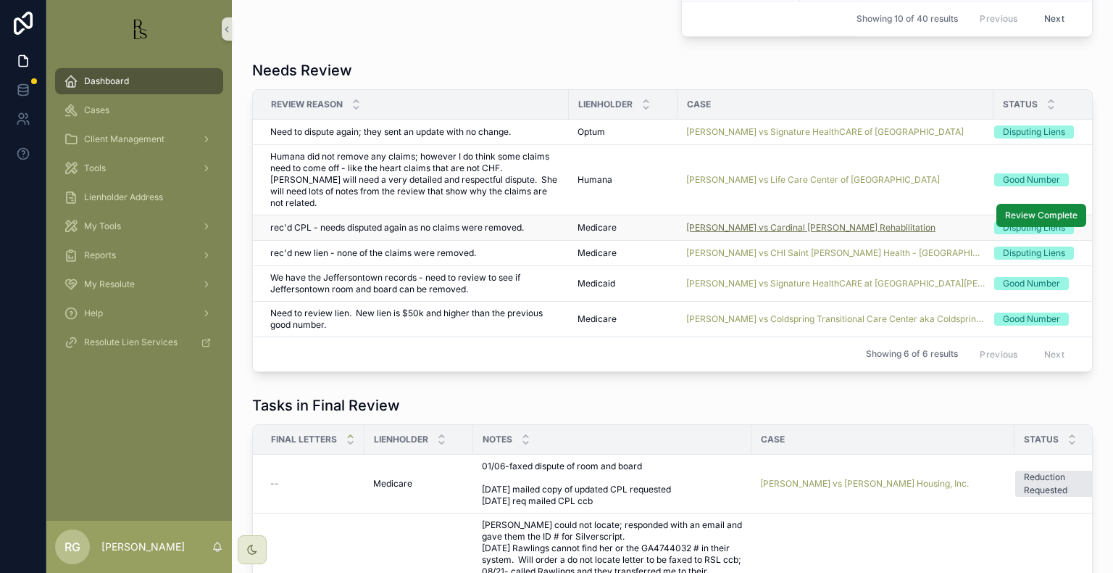
click at [754, 222] on span "[PERSON_NAME] vs Cardinal [PERSON_NAME] Rehabilitation" at bounding box center [810, 228] width 249 height 12
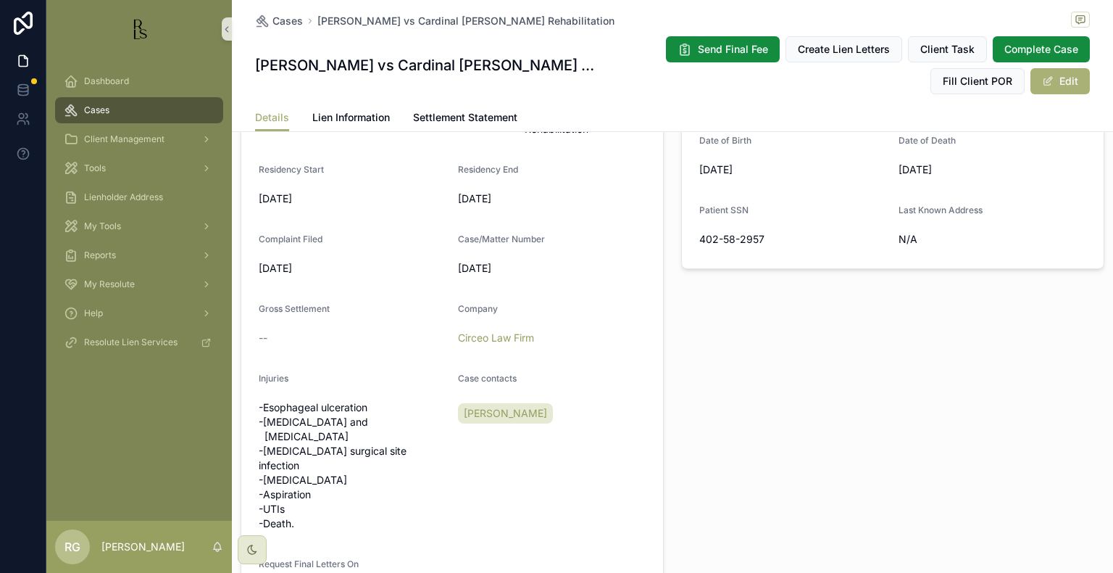
scroll to position [507, 0]
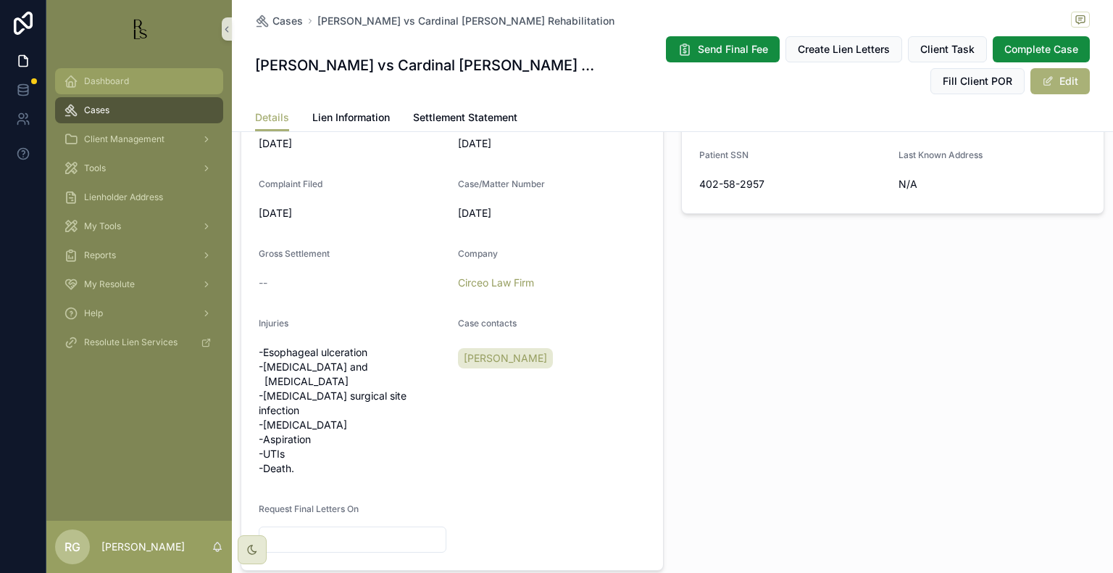
click at [156, 80] on div "Dashboard" at bounding box center [139, 81] width 151 height 23
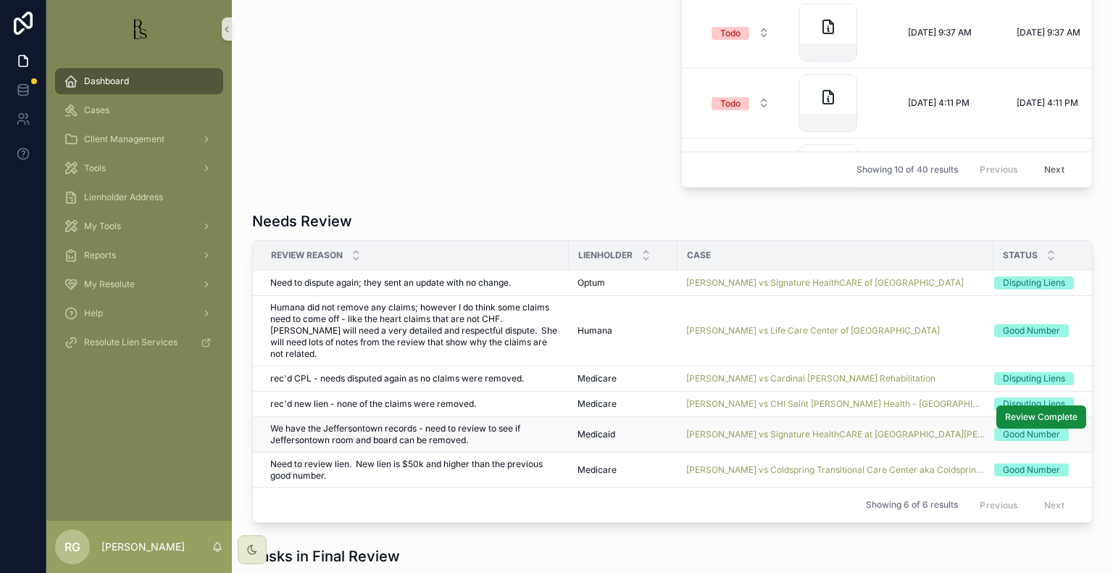
scroll to position [870, 0]
